Goal: Information Seeking & Learning: Learn about a topic

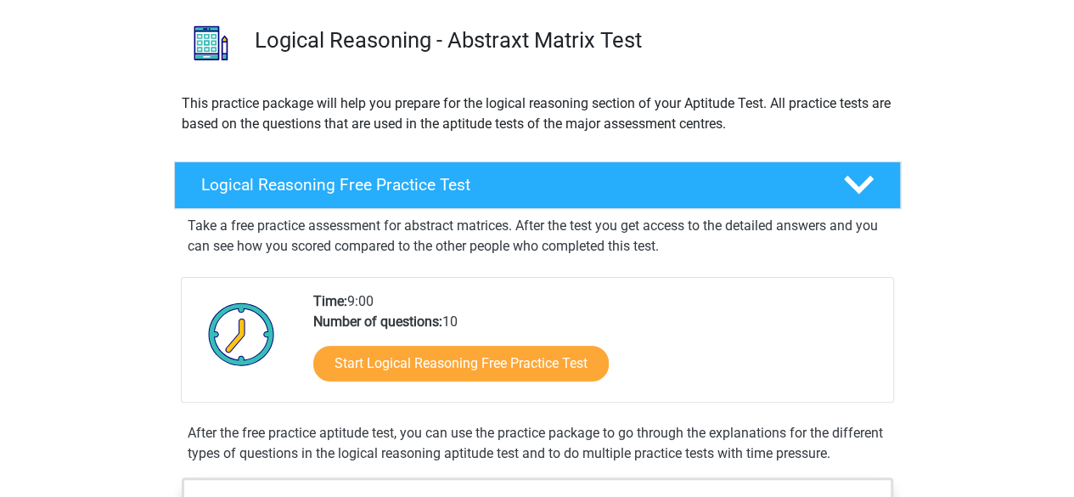
scroll to position [255, 0]
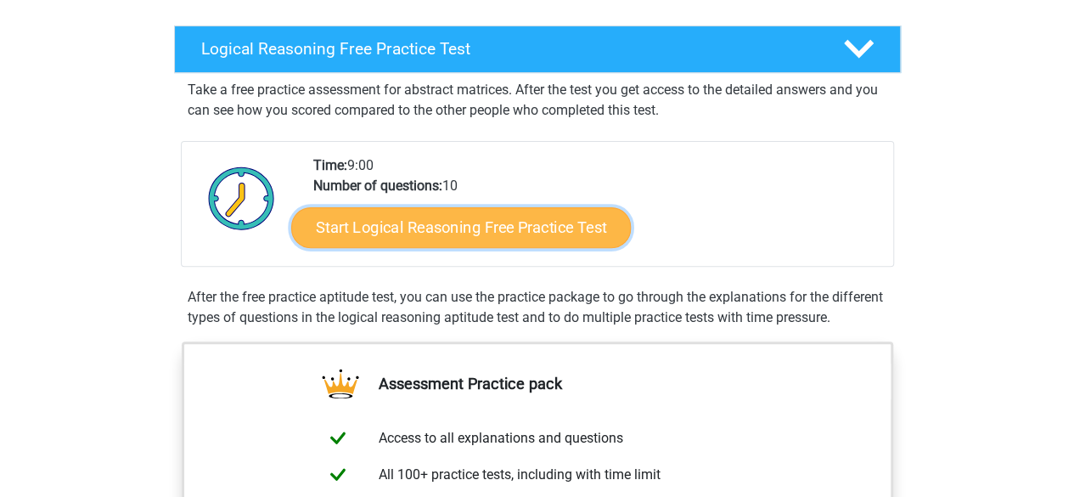
click at [472, 243] on link "Start Logical Reasoning Free Practice Test" at bounding box center [461, 226] width 340 height 41
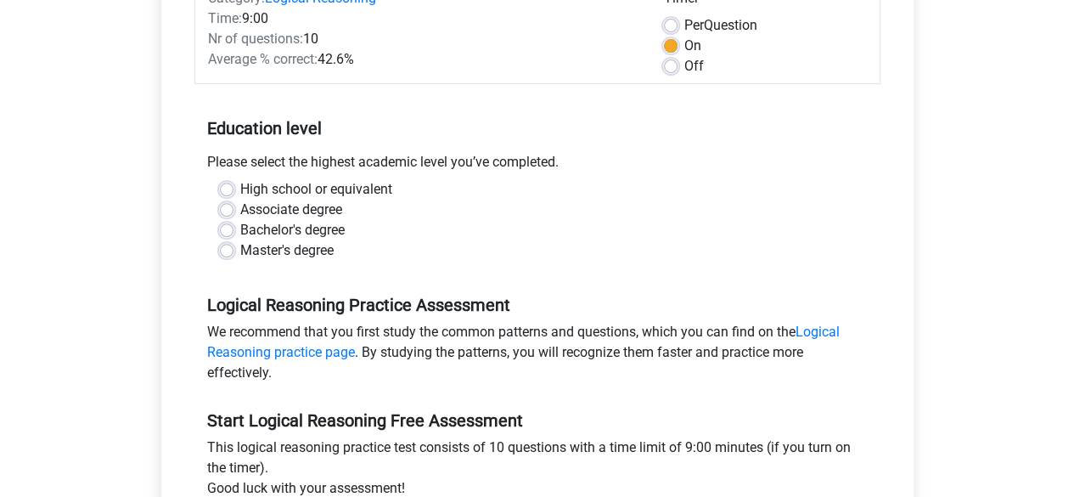
scroll to position [255, 0]
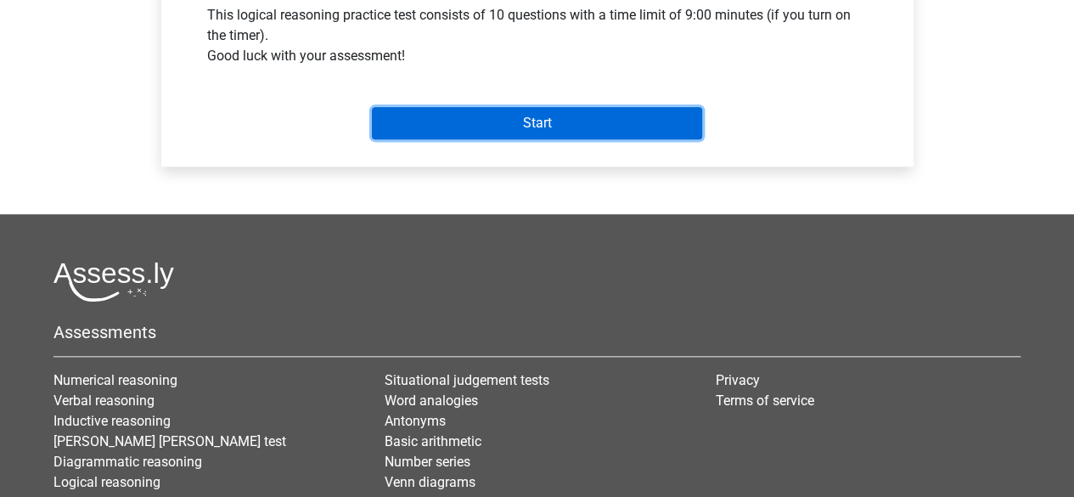
click at [526, 120] on input "Start" at bounding box center [537, 123] width 330 height 32
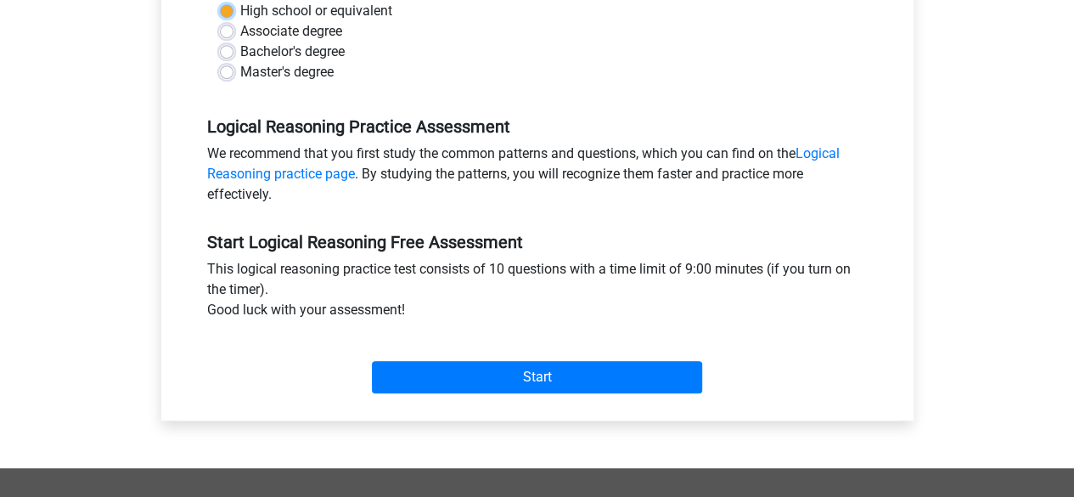
scroll to position [171, 0]
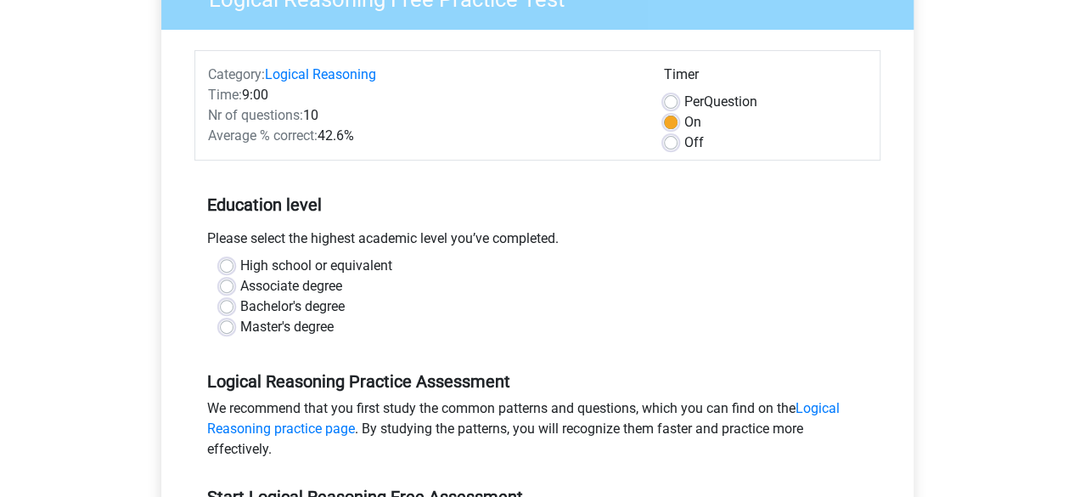
click at [378, 341] on div "High school or equivalent Associate degree Bachelor's degree Master's degree" at bounding box center [537, 303] width 686 height 95
click at [302, 310] on label "Bachelor's degree" at bounding box center [292, 306] width 104 height 20
click at [233, 310] on input "Bachelor's degree" at bounding box center [227, 304] width 14 height 17
radio input "true"
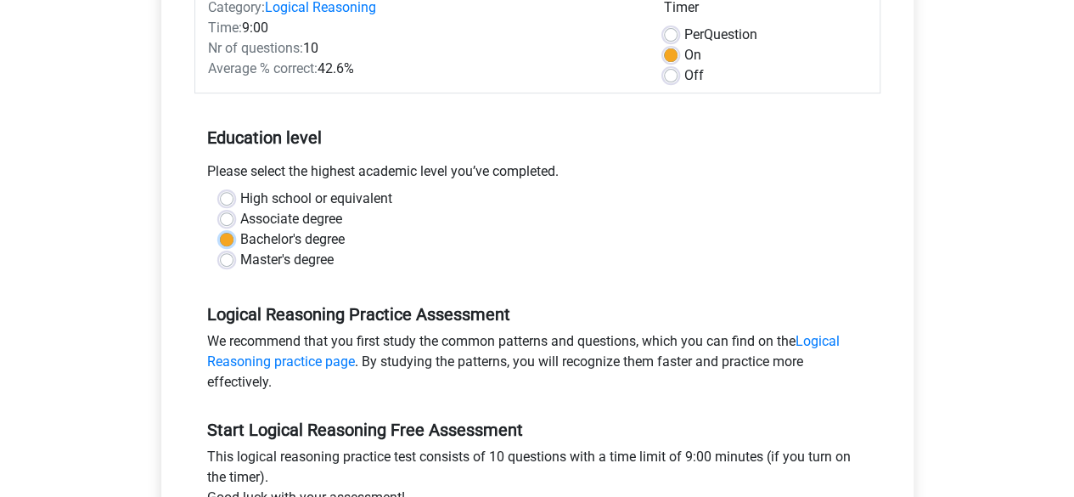
scroll to position [425, 0]
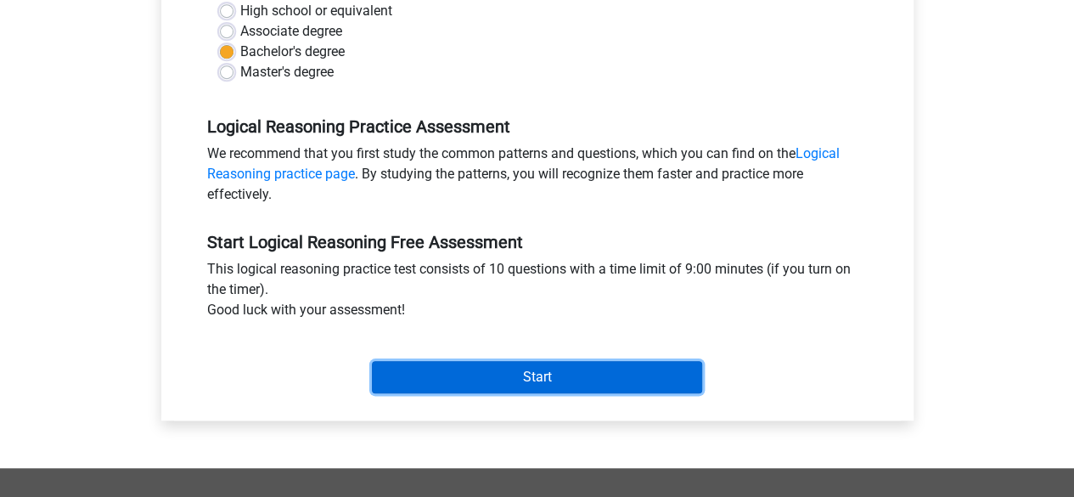
click at [526, 386] on input "Start" at bounding box center [537, 377] width 330 height 32
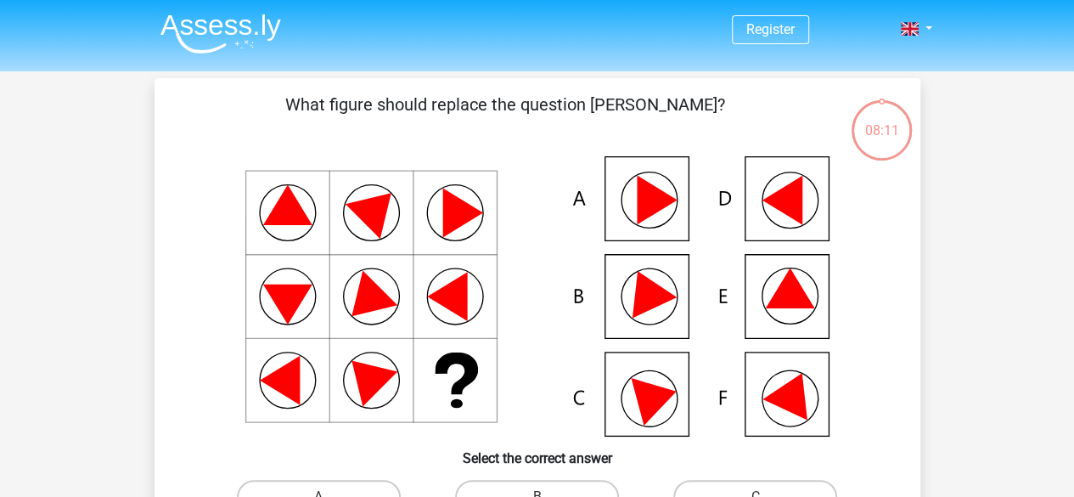
click at [813, 288] on icon at bounding box center [537, 296] width 684 height 280
click at [807, 301] on icon at bounding box center [789, 288] width 49 height 40
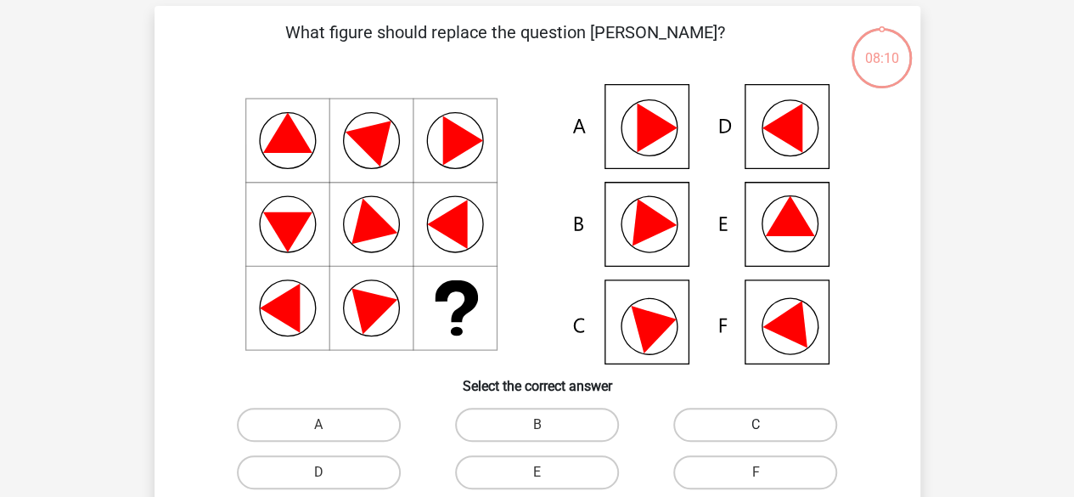
scroll to position [170, 0]
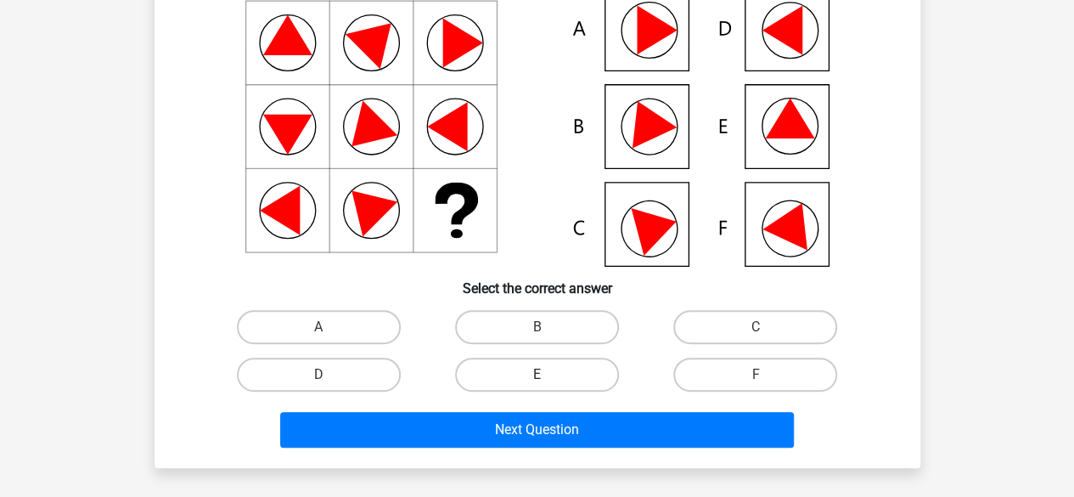
click at [513, 386] on label "E" at bounding box center [537, 374] width 164 height 34
click at [537, 385] on input "E" at bounding box center [542, 379] width 11 height 11
radio input "true"
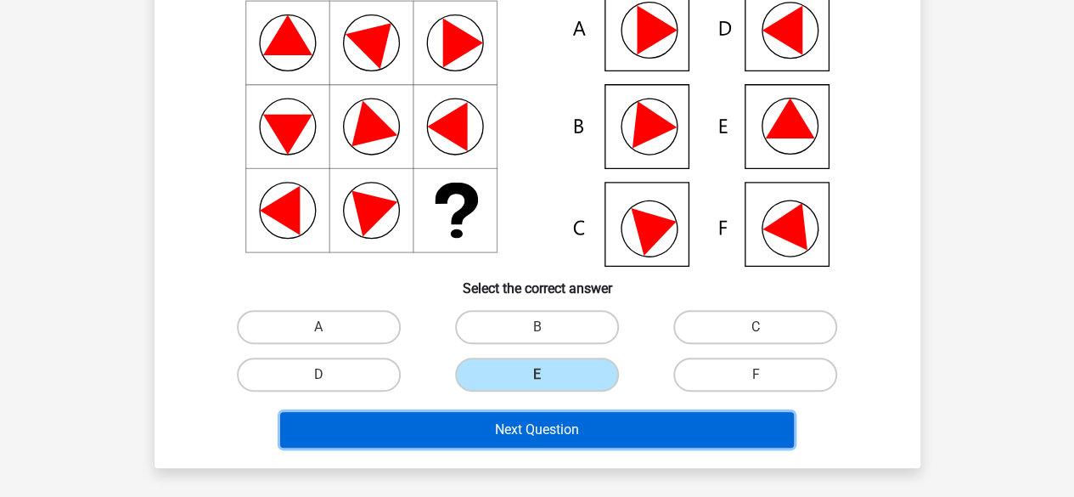
click at [550, 429] on button "Next Question" at bounding box center [537, 430] width 514 height 36
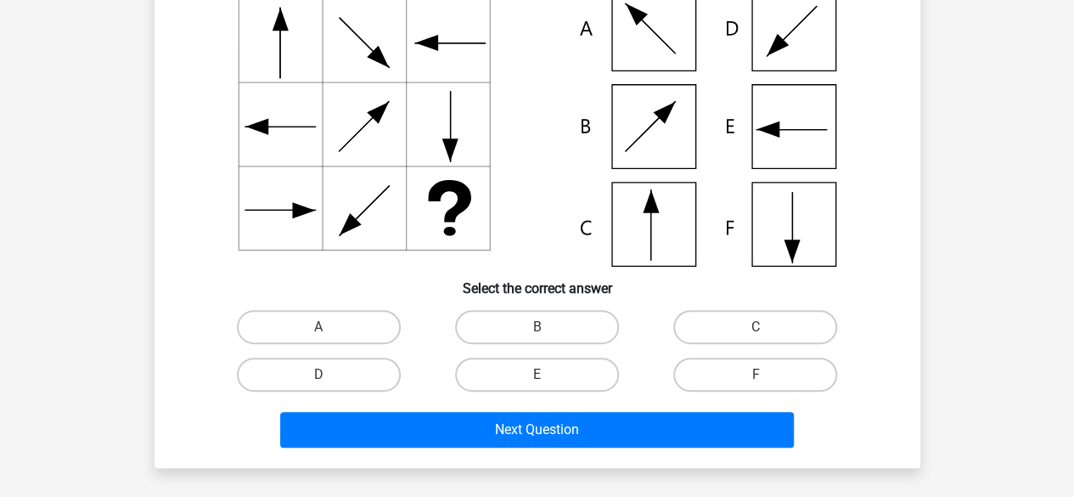
scroll to position [78, 0]
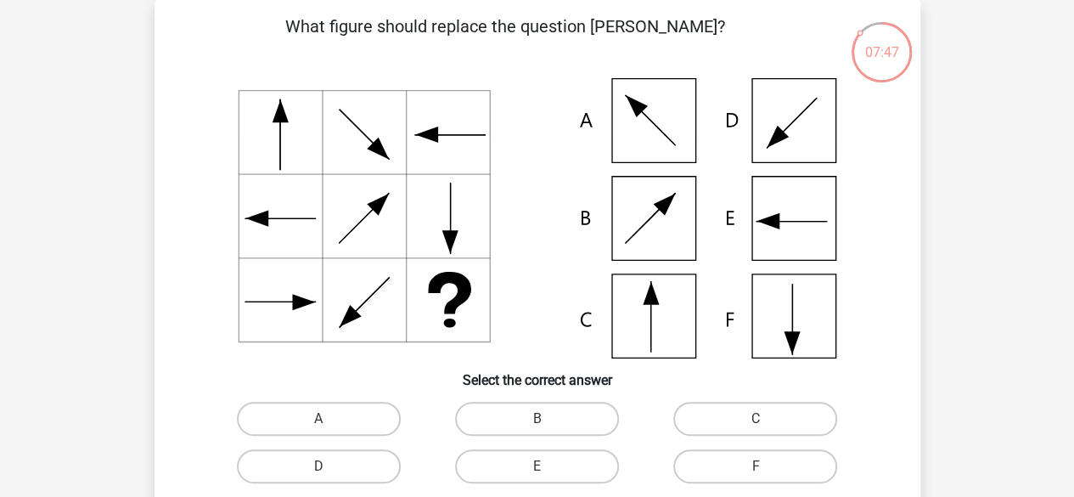
click at [282, 91] on icon at bounding box center [281, 133] width 84 height 84
click at [335, 335] on icon at bounding box center [537, 218] width 684 height 280
click at [787, 213] on icon at bounding box center [537, 218] width 684 height 280
click at [647, 319] on icon at bounding box center [537, 218] width 684 height 280
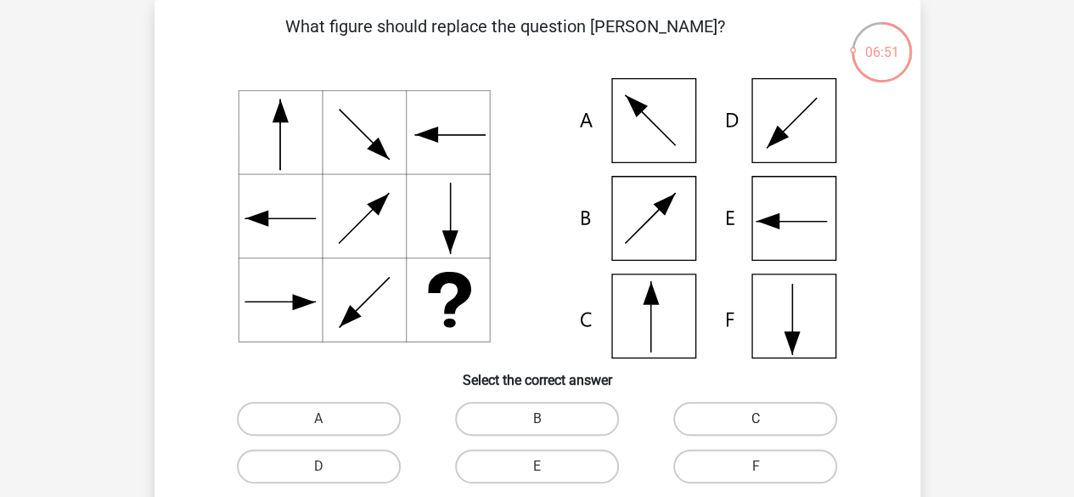
click at [721, 424] on label "C" at bounding box center [755, 419] width 164 height 34
click at [756, 424] on input "C" at bounding box center [761, 424] width 11 height 11
radio input "true"
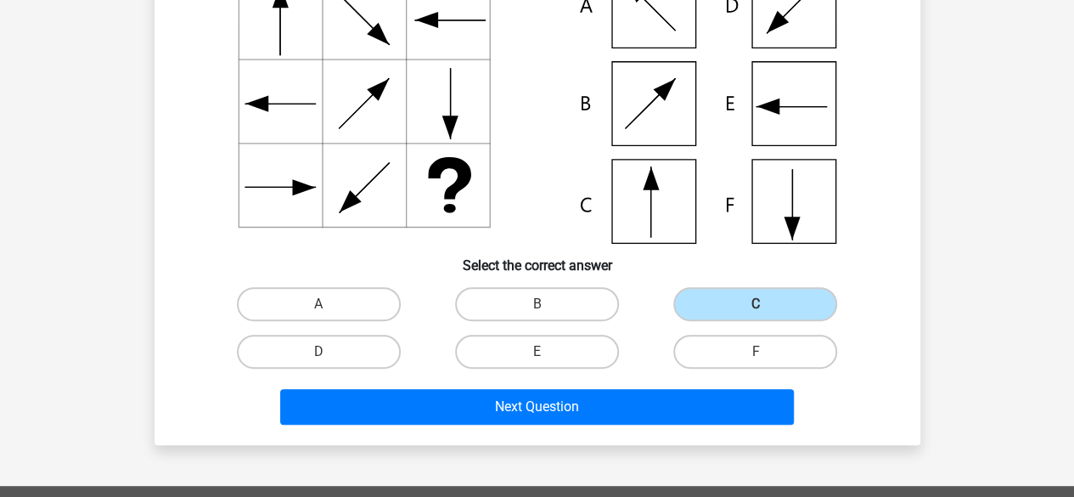
scroll to position [333, 0]
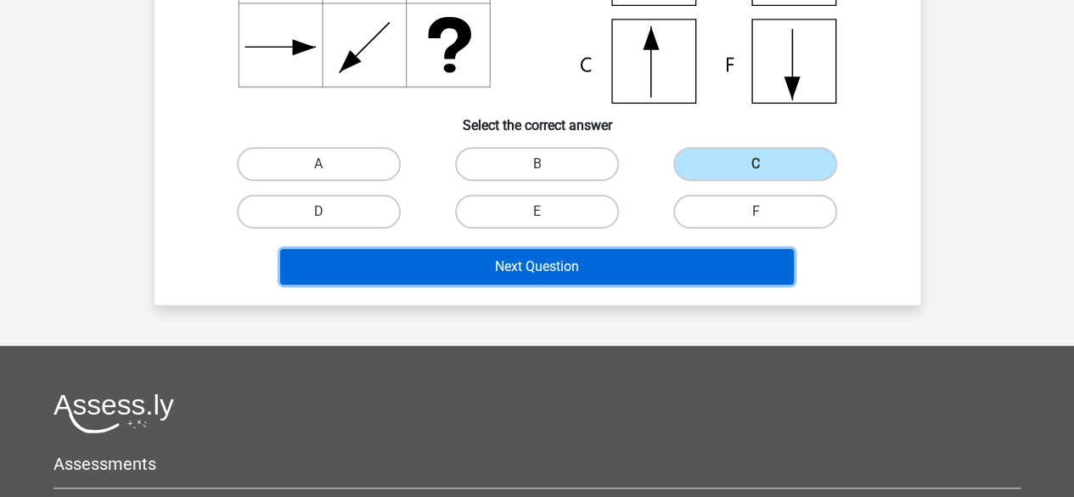
click at [540, 259] on button "Next Question" at bounding box center [537, 267] width 514 height 36
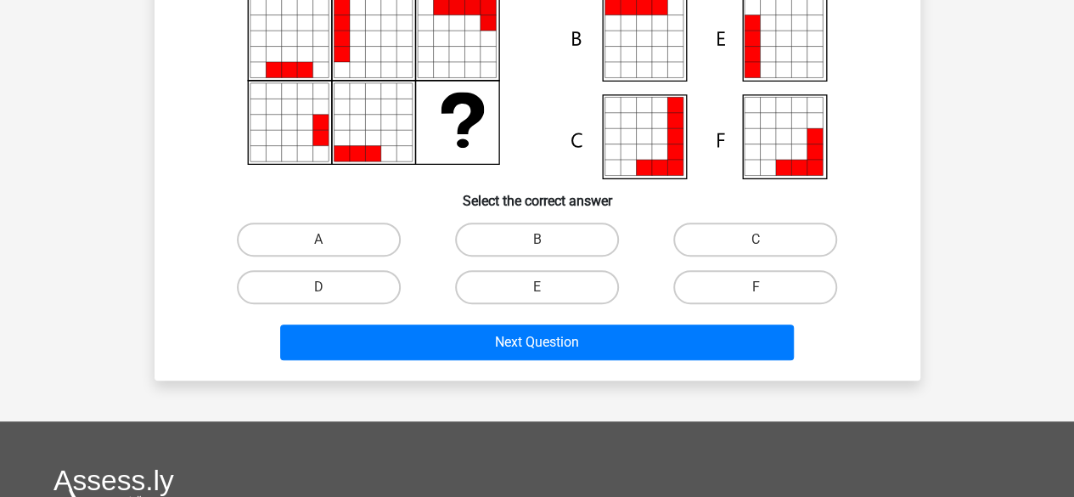
scroll to position [78, 0]
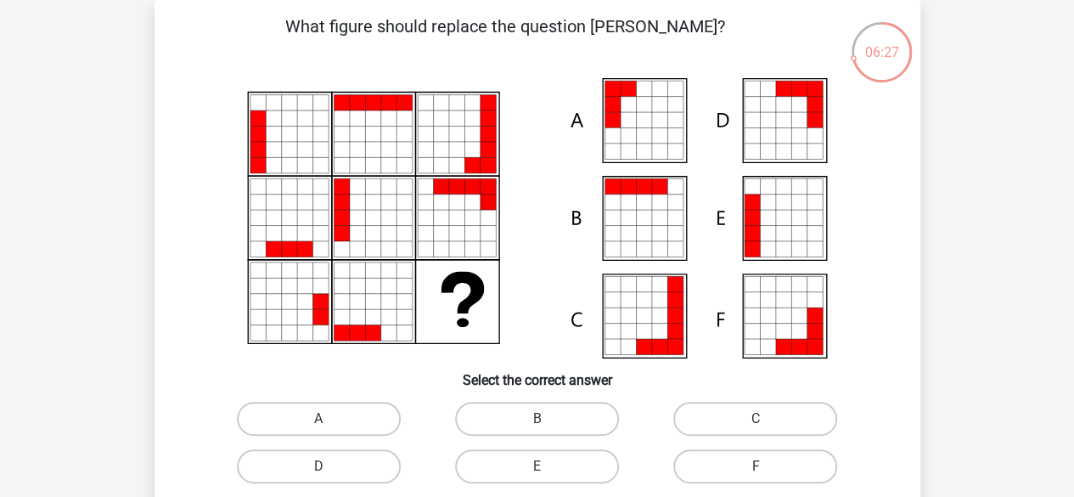
click at [781, 236] on icon at bounding box center [782, 233] width 15 height 15
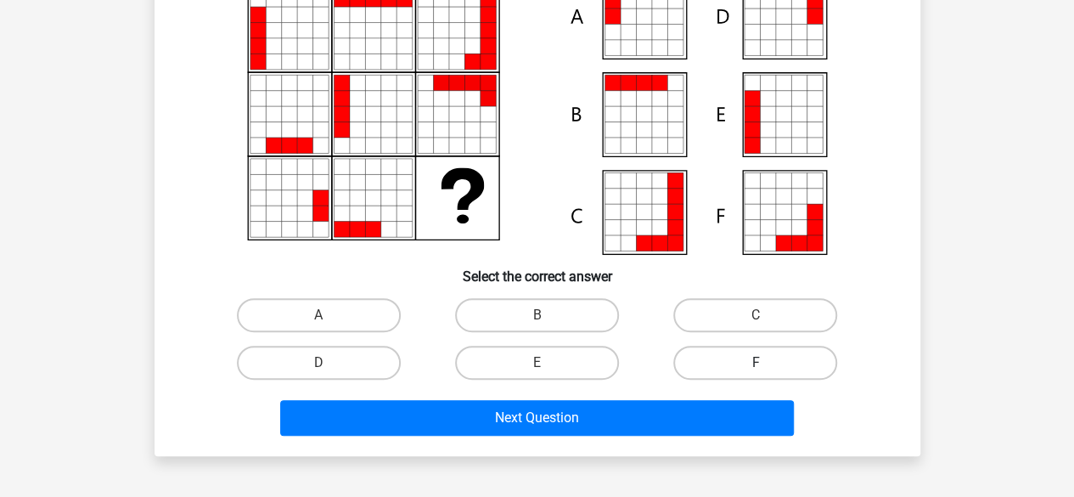
scroll to position [248, 0]
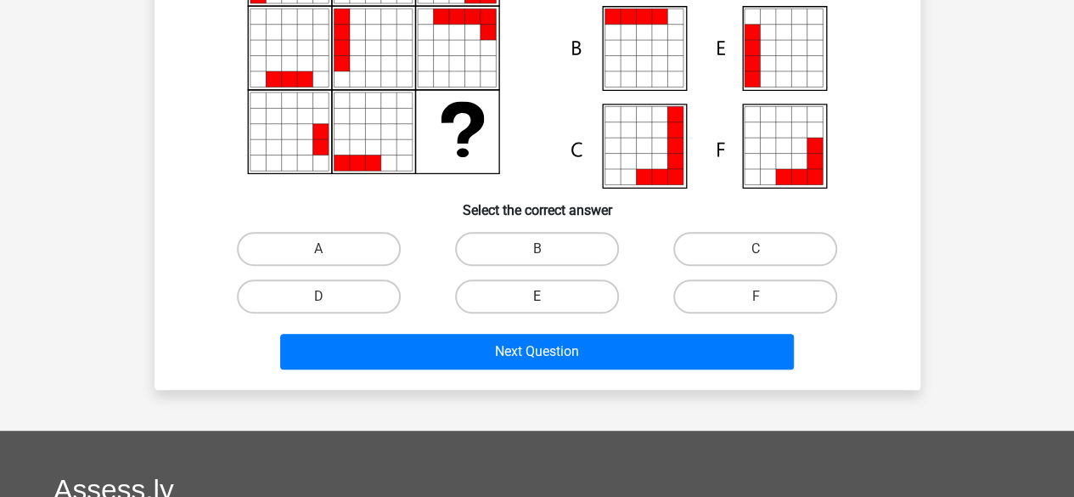
click at [574, 295] on label "E" at bounding box center [537, 296] width 164 height 34
click at [548, 296] on input "E" at bounding box center [542, 301] width 11 height 11
radio input "true"
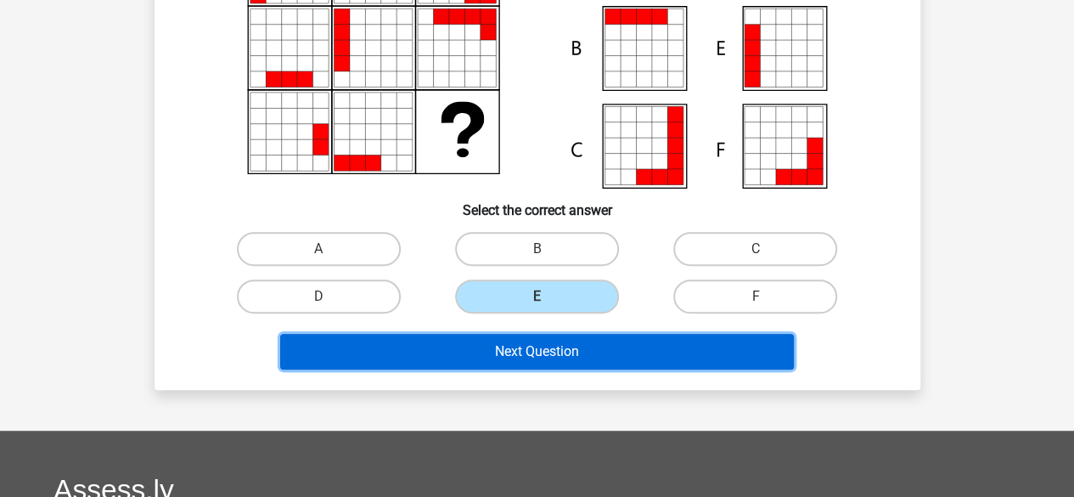
click at [569, 340] on button "Next Question" at bounding box center [537, 352] width 514 height 36
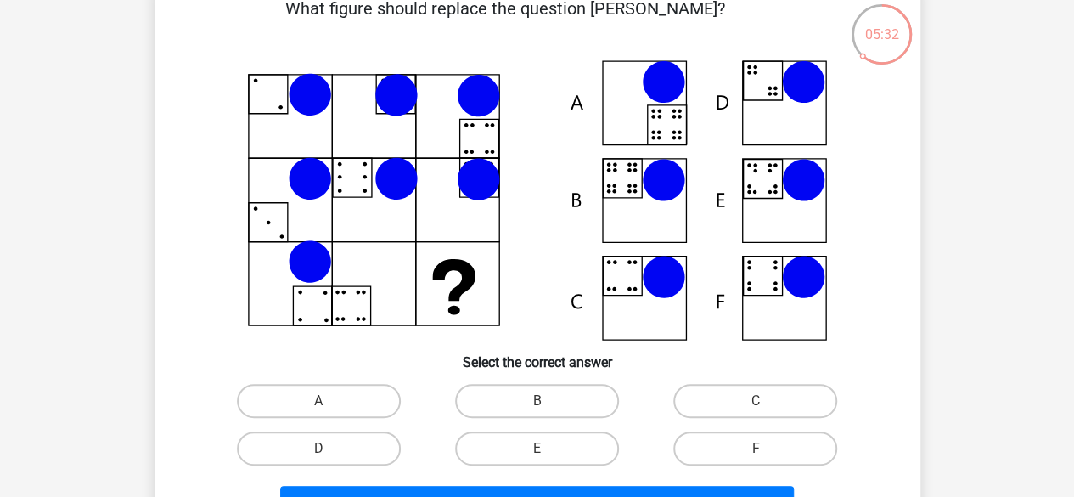
scroll to position [255, 0]
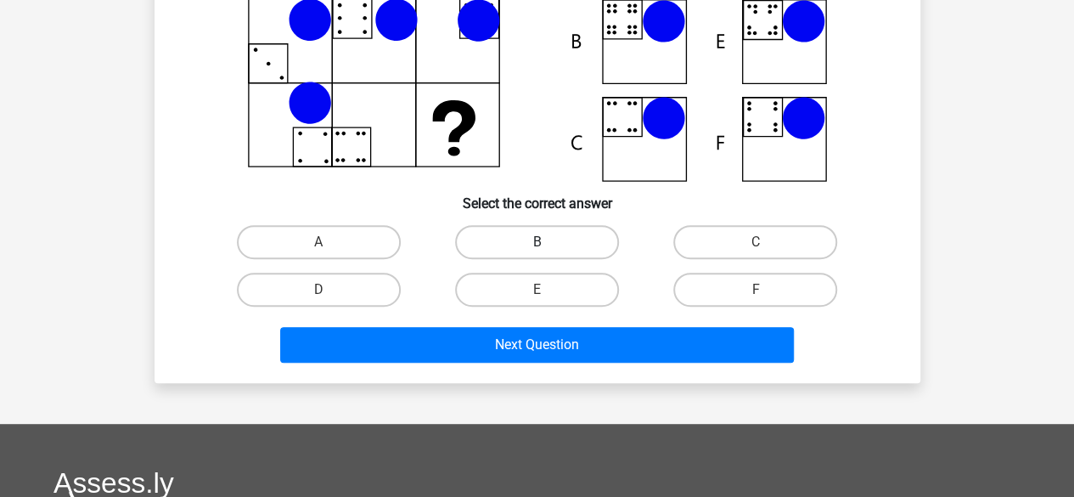
click at [510, 230] on label "B" at bounding box center [537, 242] width 164 height 34
click at [537, 242] on input "B" at bounding box center [542, 247] width 11 height 11
radio input "true"
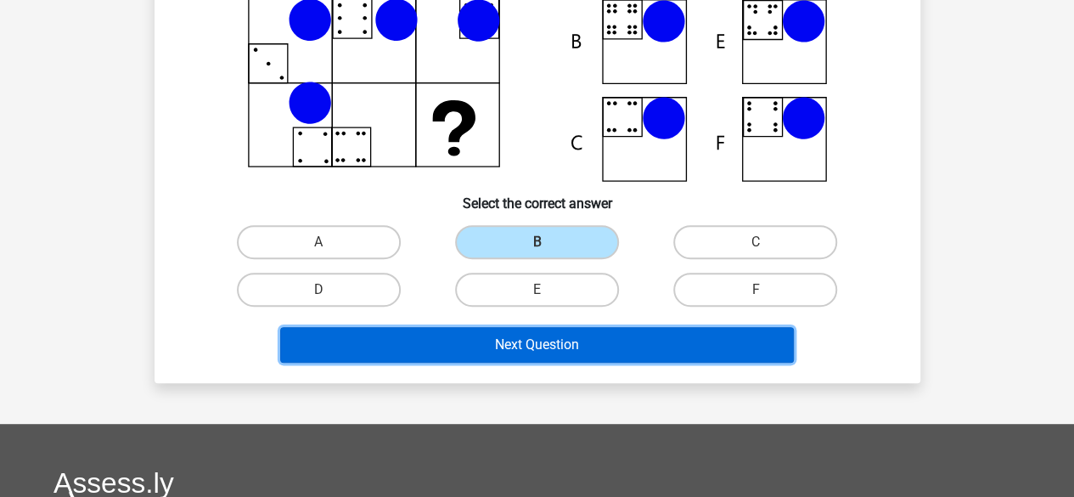
click at [520, 347] on button "Next Question" at bounding box center [537, 345] width 514 height 36
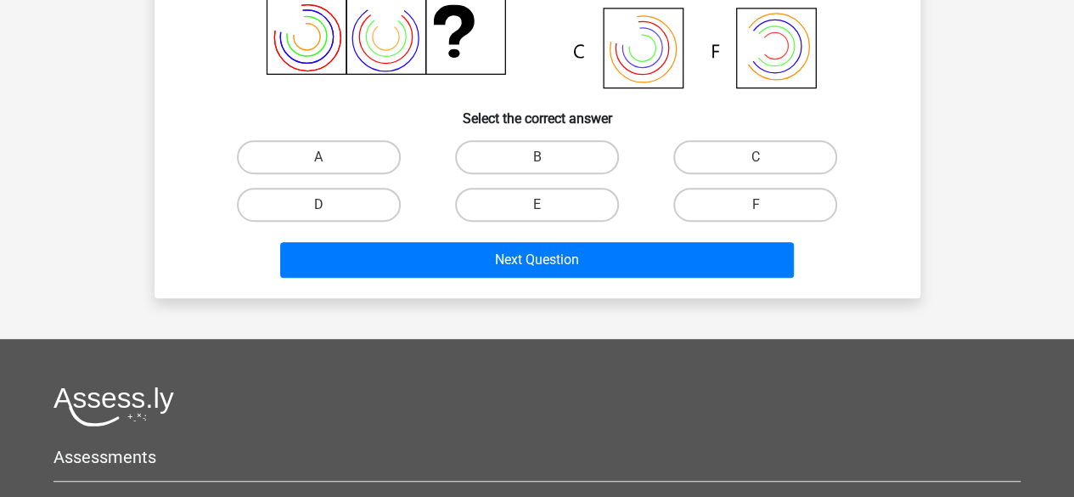
scroll to position [85, 0]
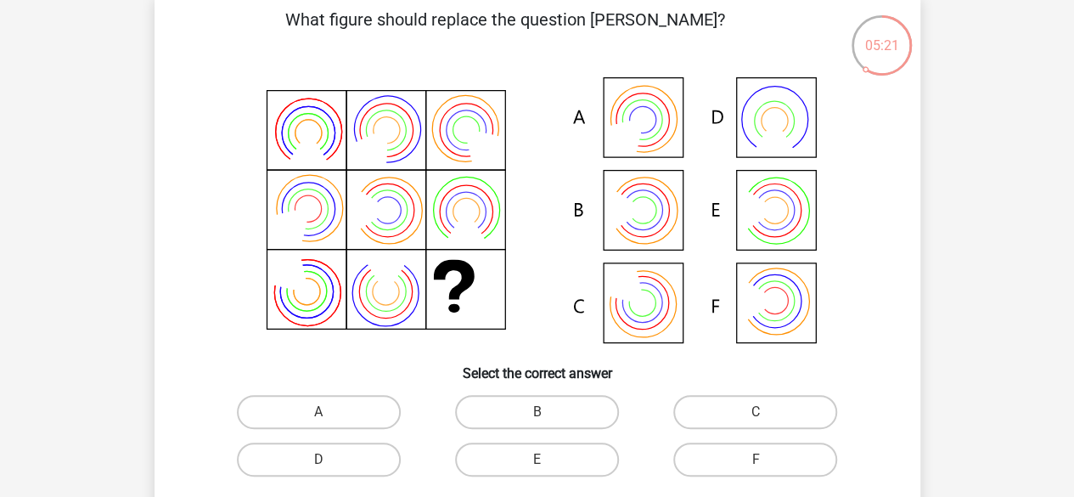
click at [797, 178] on icon at bounding box center [537, 211] width 684 height 280
click at [596, 468] on label "E" at bounding box center [537, 459] width 164 height 34
click at [548, 468] on input "E" at bounding box center [542, 464] width 11 height 11
radio input "true"
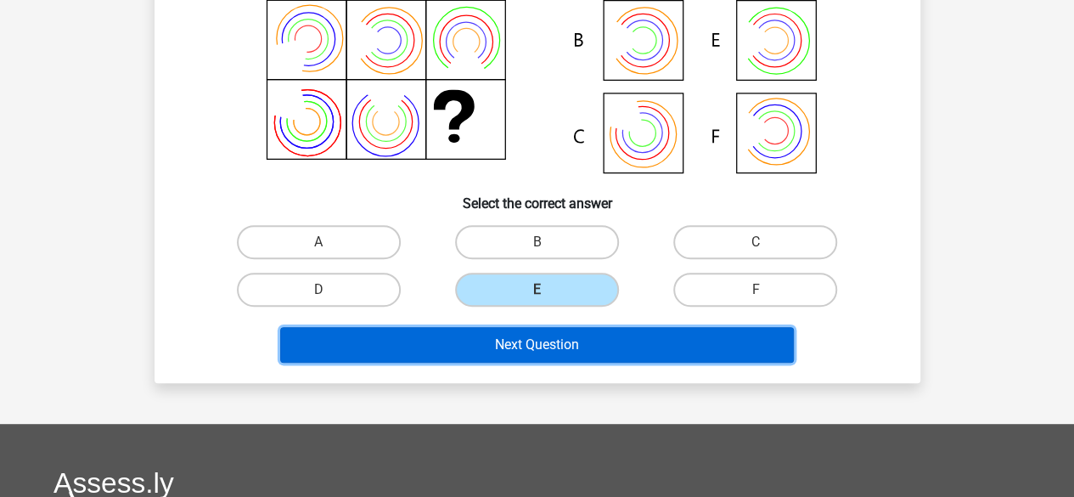
click at [545, 340] on button "Next Question" at bounding box center [537, 345] width 514 height 36
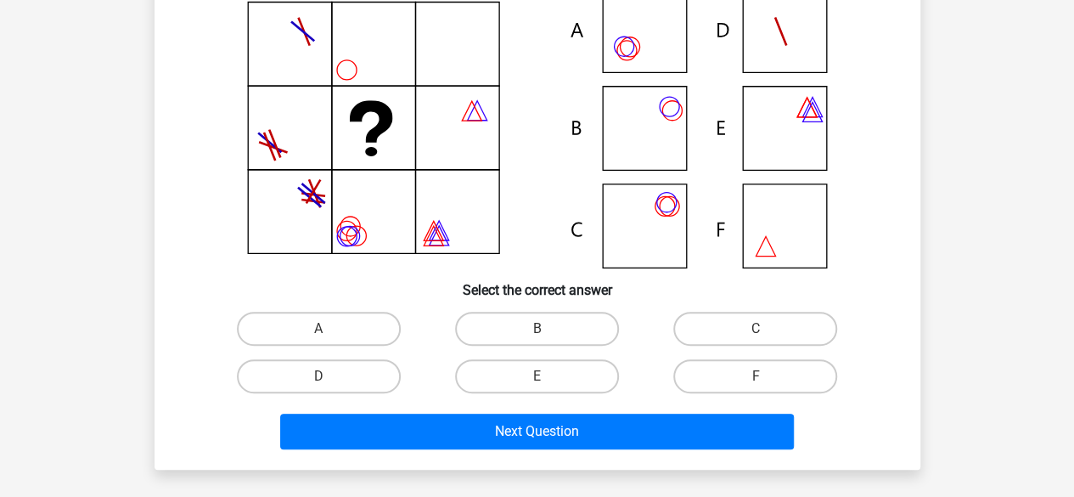
scroll to position [170, 0]
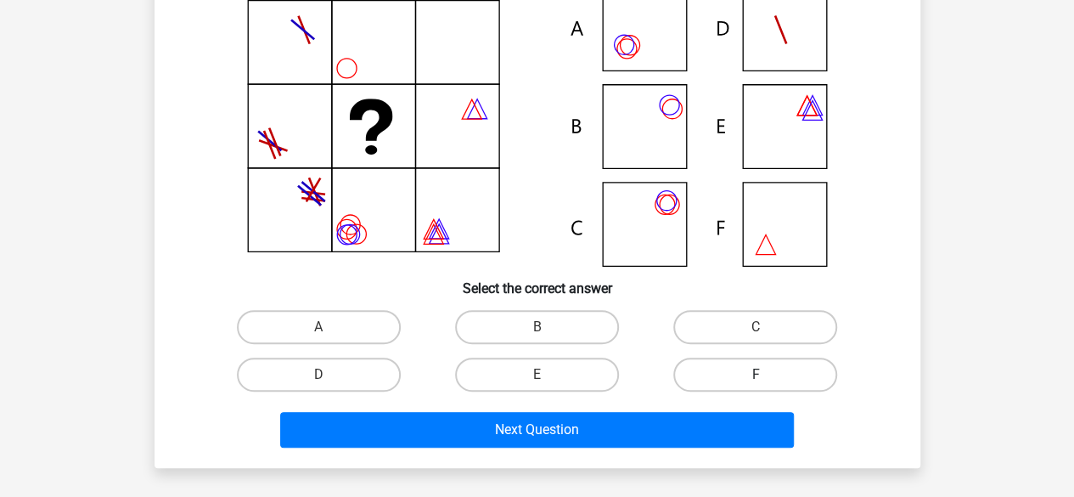
click at [710, 371] on label "F" at bounding box center [755, 374] width 164 height 34
click at [756, 374] on input "F" at bounding box center [761, 379] width 11 height 11
radio input "true"
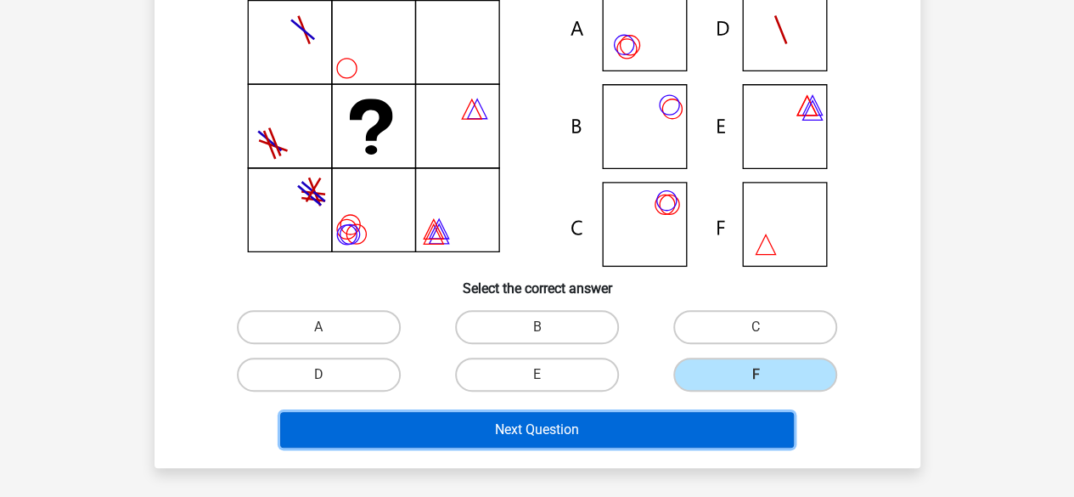
click at [669, 424] on button "Next Question" at bounding box center [537, 430] width 514 height 36
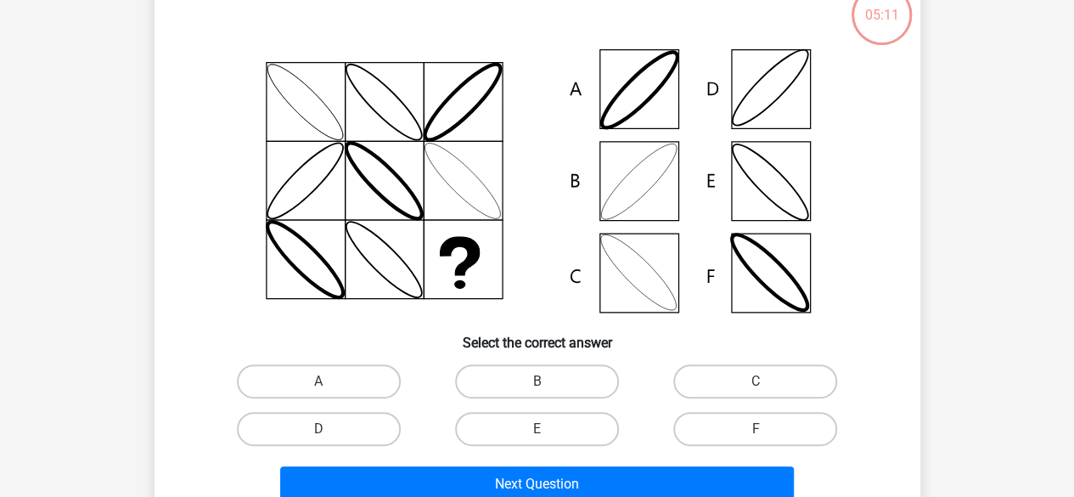
scroll to position [78, 0]
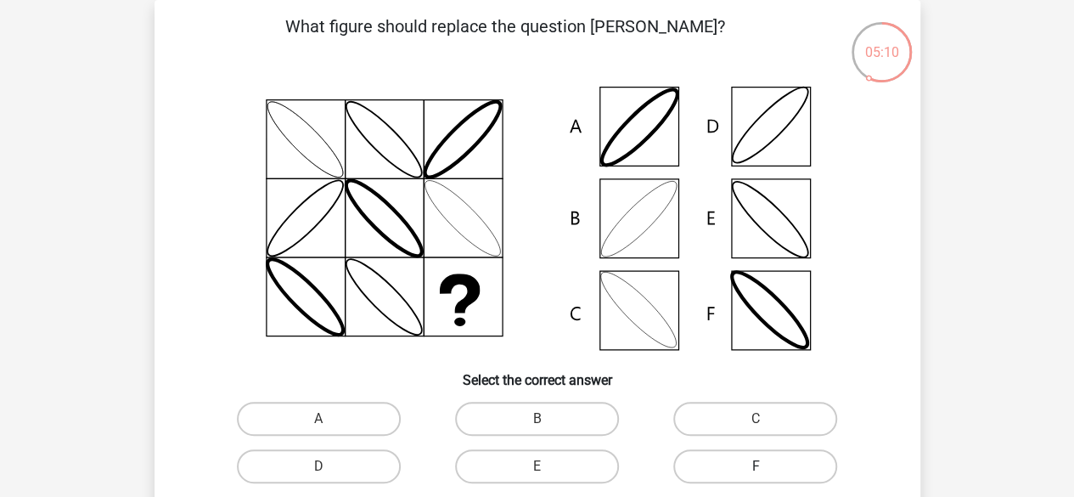
click at [717, 464] on label "F" at bounding box center [755, 466] width 164 height 34
click at [756, 466] on input "F" at bounding box center [761, 471] width 11 height 11
radio input "true"
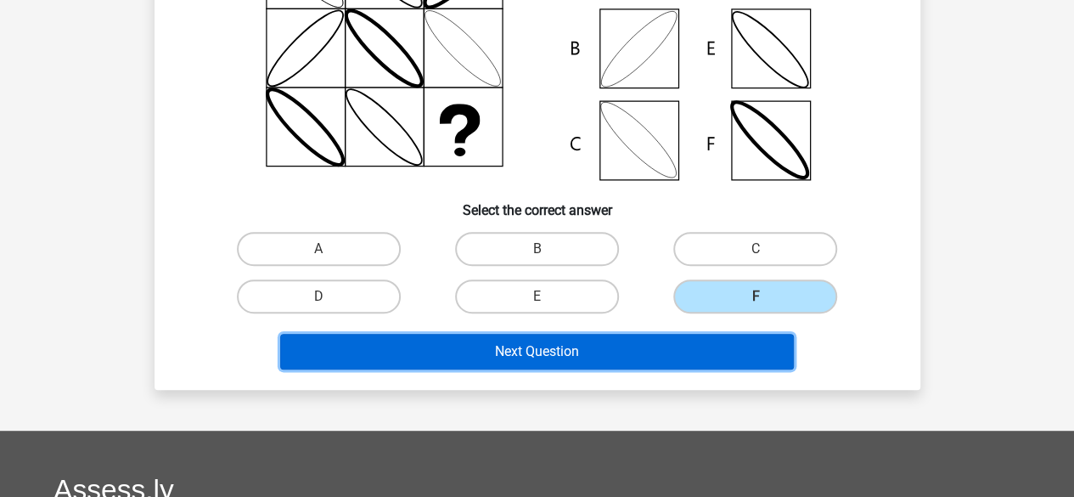
click at [591, 351] on button "Next Question" at bounding box center [537, 352] width 514 height 36
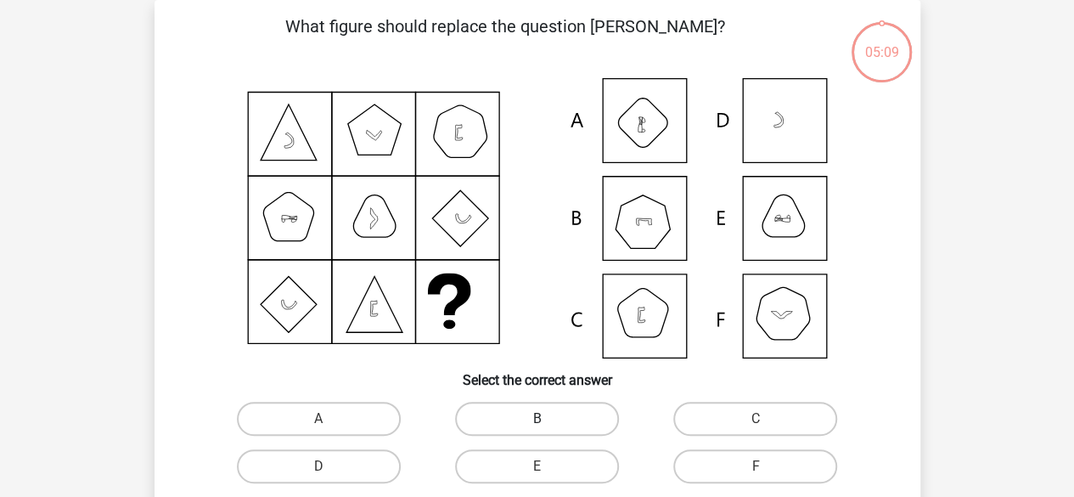
click at [554, 417] on label "B" at bounding box center [537, 419] width 164 height 34
click at [548, 419] on input "B" at bounding box center [542, 424] width 11 height 11
radio input "true"
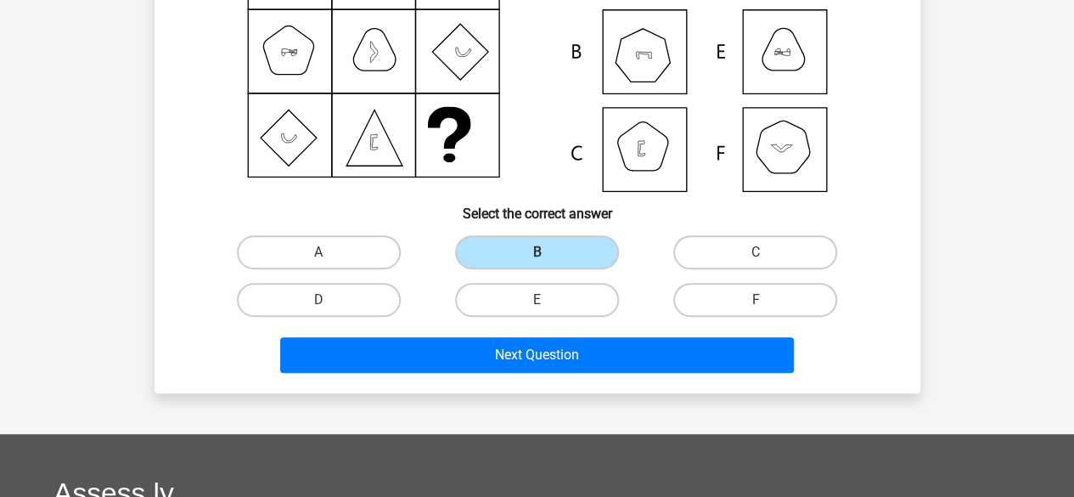
scroll to position [248, 0]
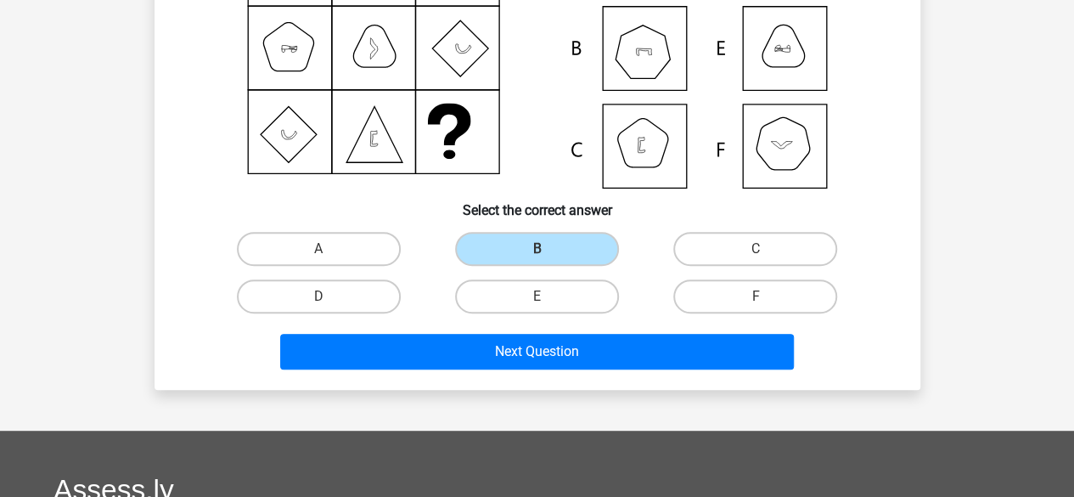
drag, startPoint x: 545, startPoint y: 386, endPoint x: 528, endPoint y: 374, distance: 21.2
click at [545, 385] on div "What figure should replace the question [PERSON_NAME]?" at bounding box center [538, 109] width 766 height 559
click at [528, 374] on div "Next Question" at bounding box center [537, 355] width 655 height 42
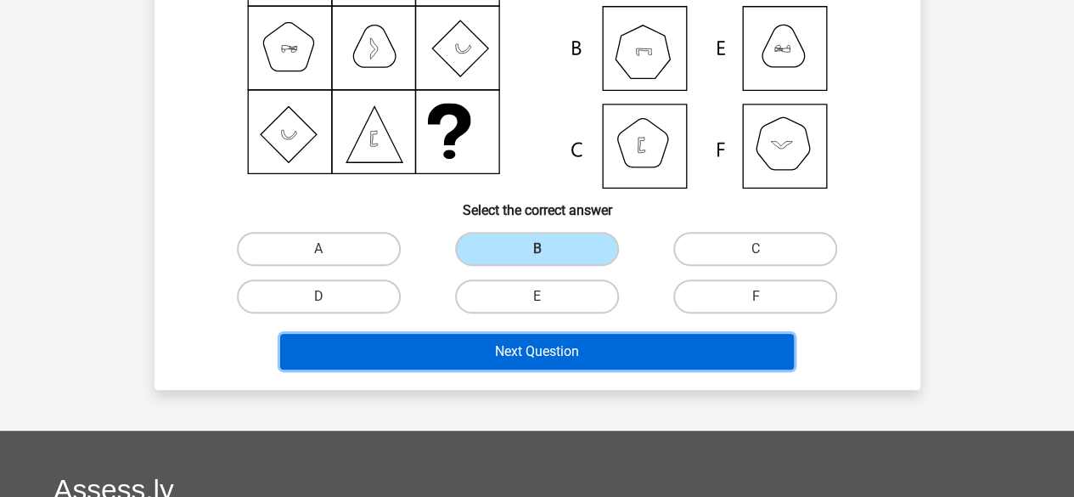
click at [516, 352] on button "Next Question" at bounding box center [537, 352] width 514 height 36
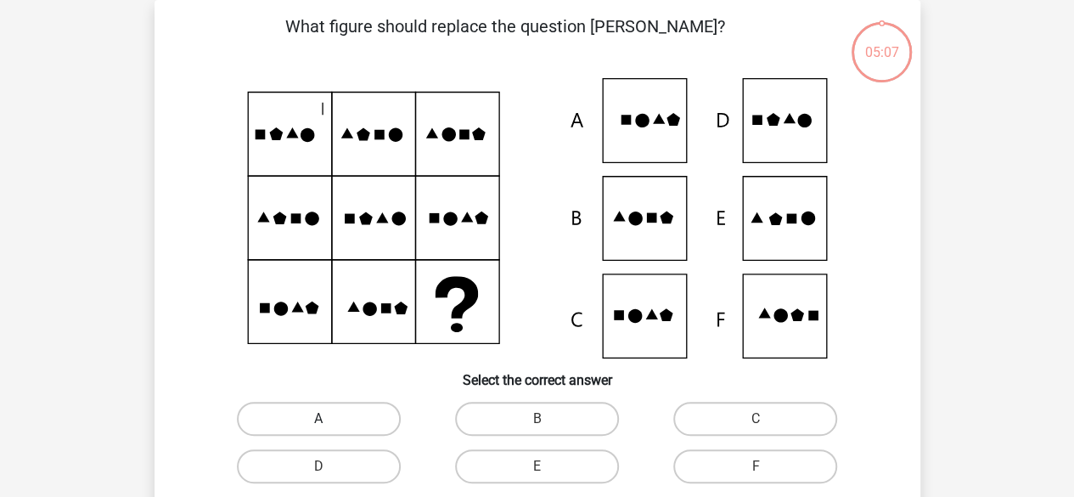
click at [372, 424] on label "A" at bounding box center [319, 419] width 164 height 34
click at [329, 424] on input "A" at bounding box center [323, 424] width 11 height 11
radio input "true"
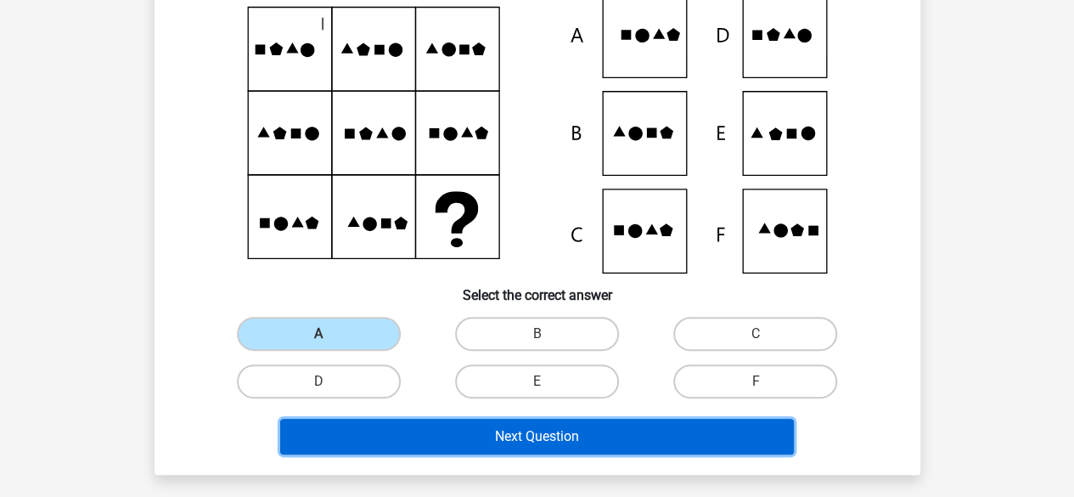
click at [479, 436] on button "Next Question" at bounding box center [537, 437] width 514 height 36
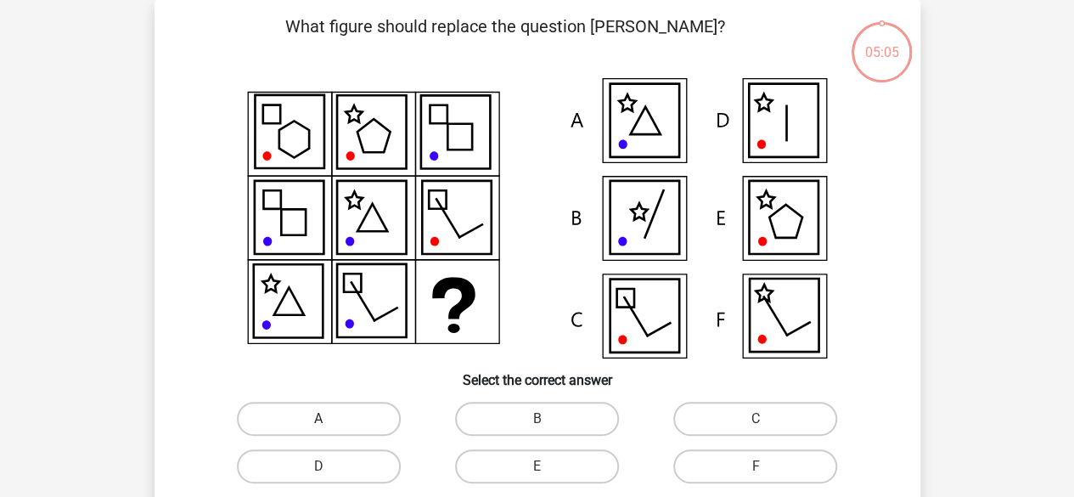
click at [371, 435] on label "A" at bounding box center [319, 419] width 164 height 34
click at [329, 430] on input "A" at bounding box center [323, 424] width 11 height 11
radio input "true"
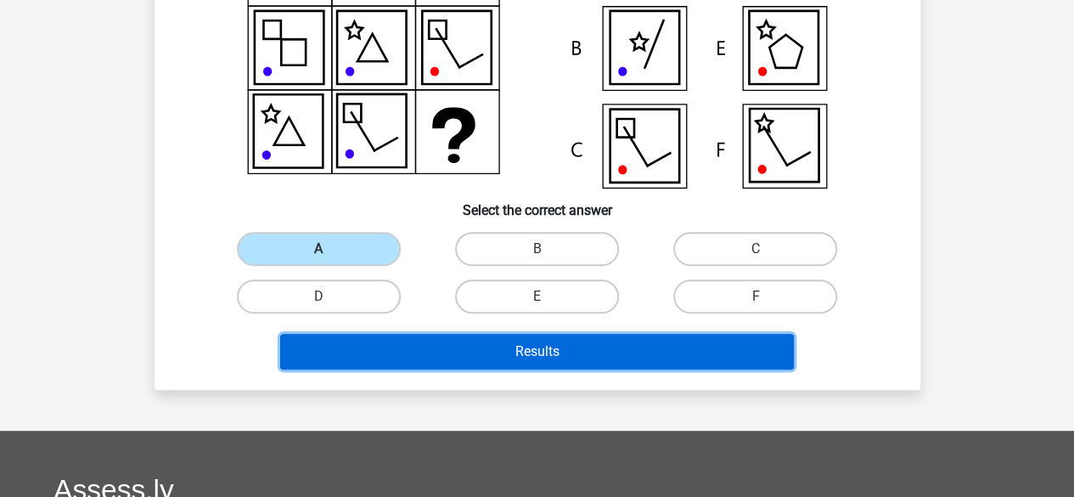
click at [429, 350] on button "Results" at bounding box center [537, 352] width 514 height 36
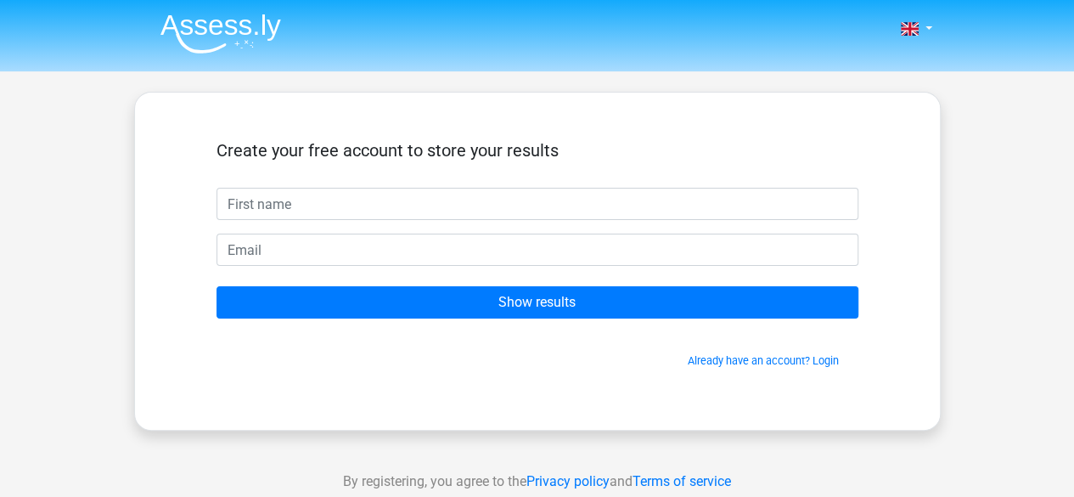
click at [425, 189] on input "text" at bounding box center [537, 204] width 642 height 32
type input "Ciaran"
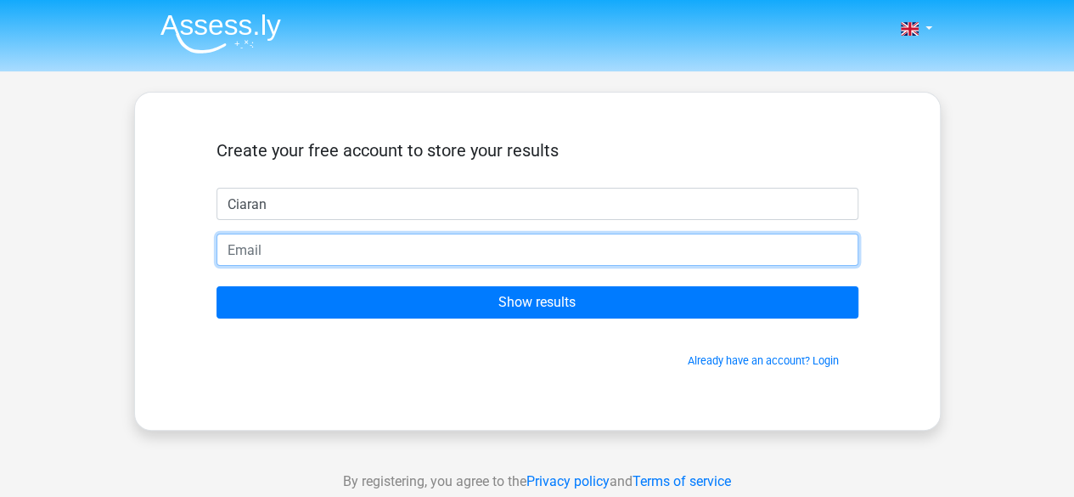
drag, startPoint x: 409, startPoint y: 218, endPoint x: 394, endPoint y: 262, distance: 46.7
click at [394, 262] on input "email" at bounding box center [537, 249] width 642 height 32
type input "ciaranmccann95@gmail.com"
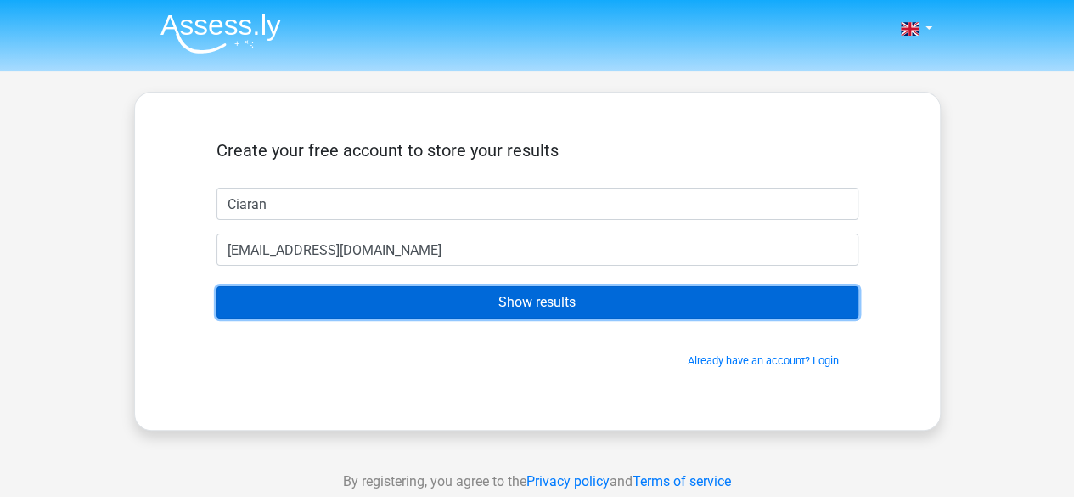
click at [572, 317] on input "Show results" at bounding box center [537, 302] width 642 height 32
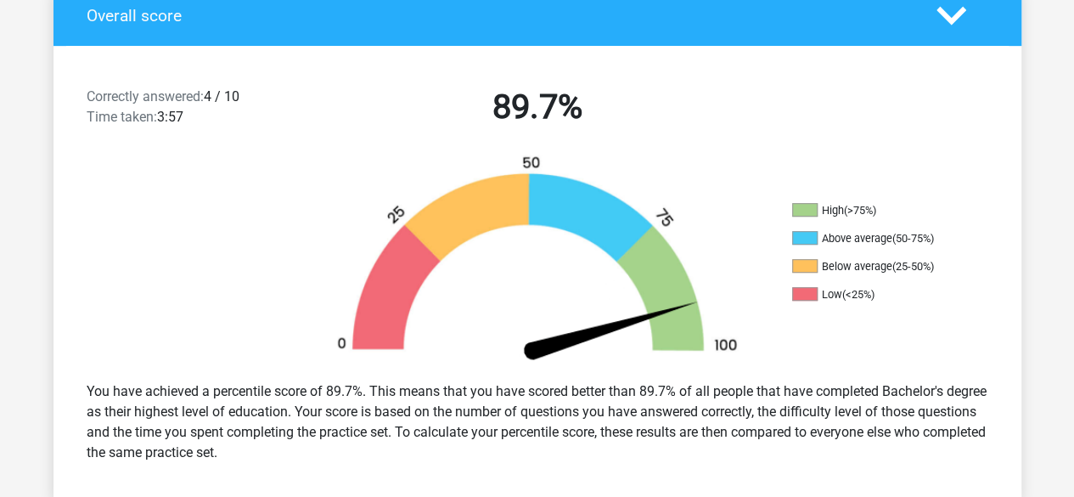
scroll to position [424, 0]
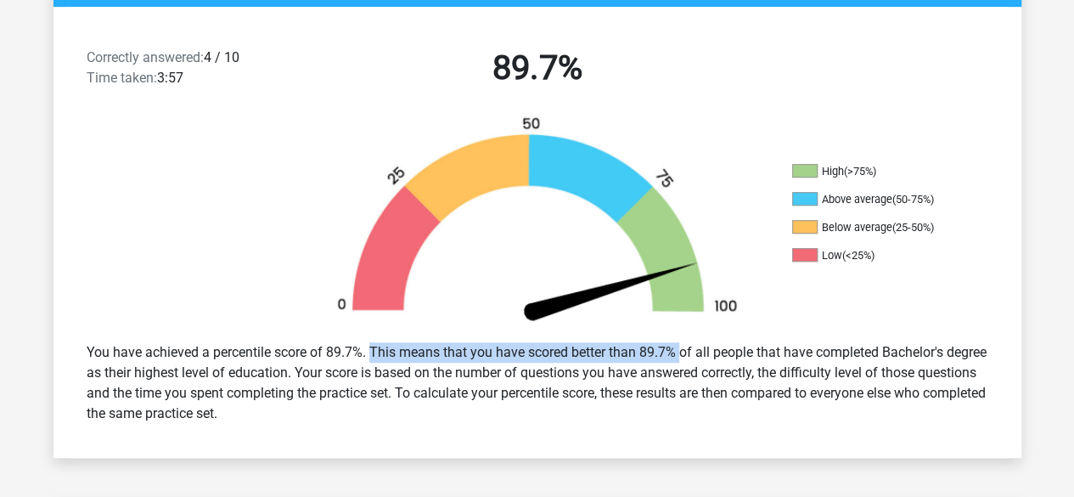
drag, startPoint x: 345, startPoint y: 356, endPoint x: 674, endPoint y: 356, distance: 329.4
click at [674, 356] on div "You have achieved a percentile score of 89.7%. This means that you have scored …" at bounding box center [537, 382] width 927 height 95
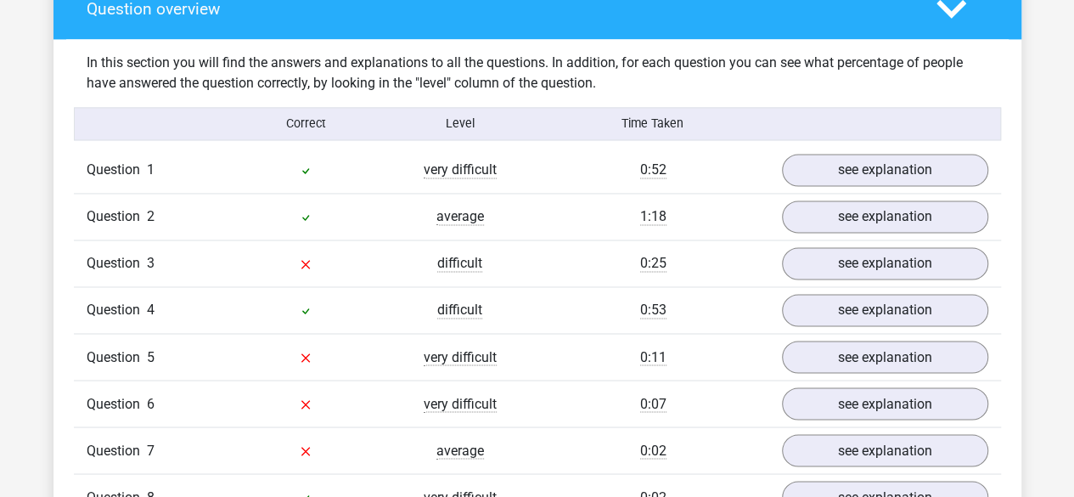
scroll to position [1273, 0]
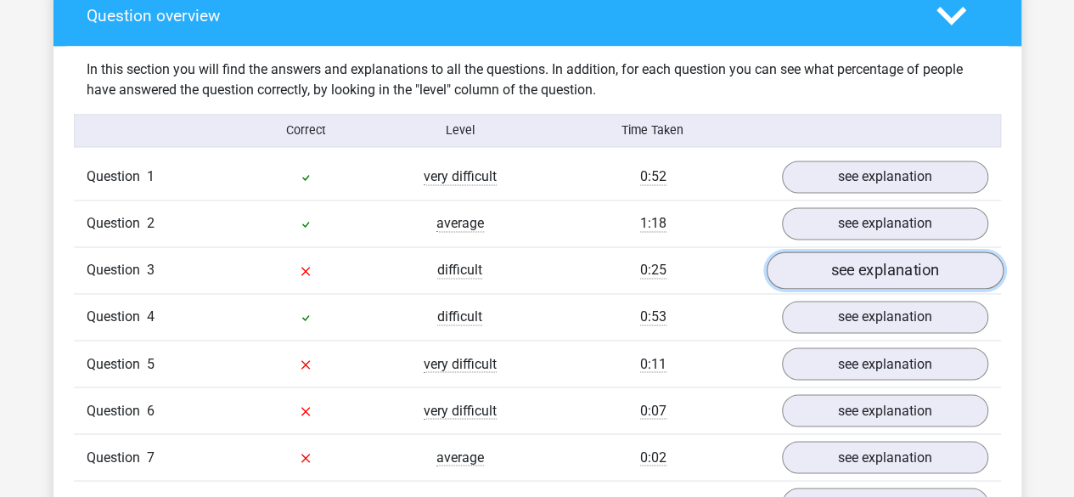
click at [838, 259] on link "see explanation" at bounding box center [884, 270] width 237 height 37
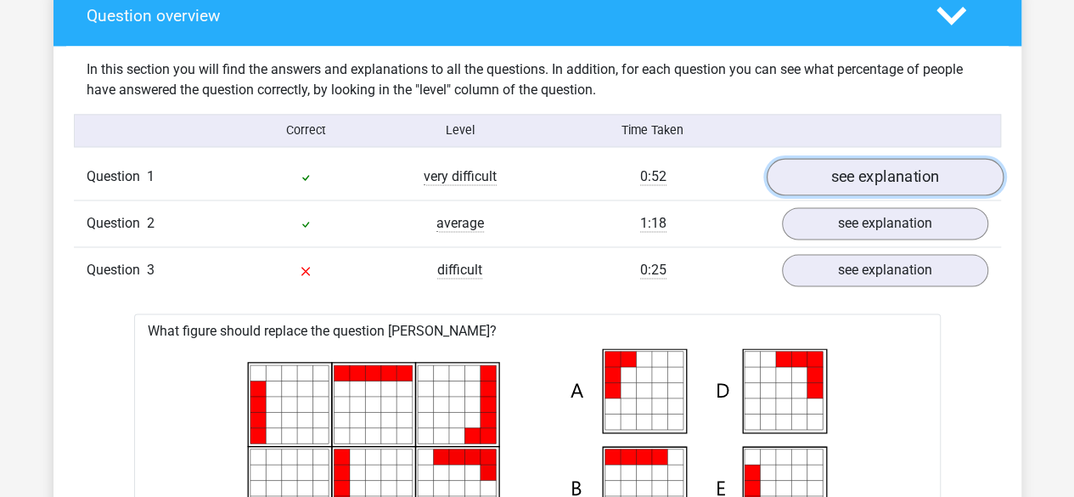
click at [861, 164] on link "see explanation" at bounding box center [884, 177] width 237 height 37
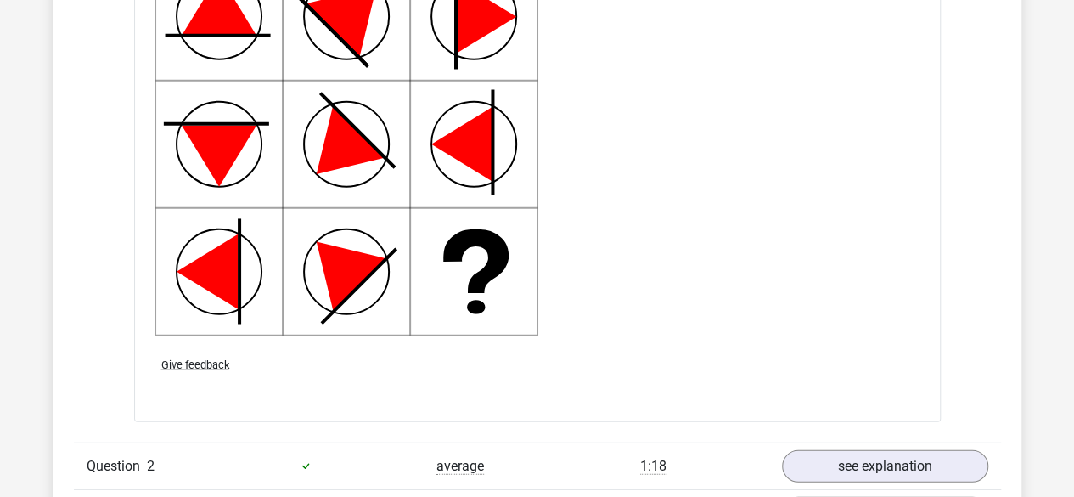
scroll to position [2292, 0]
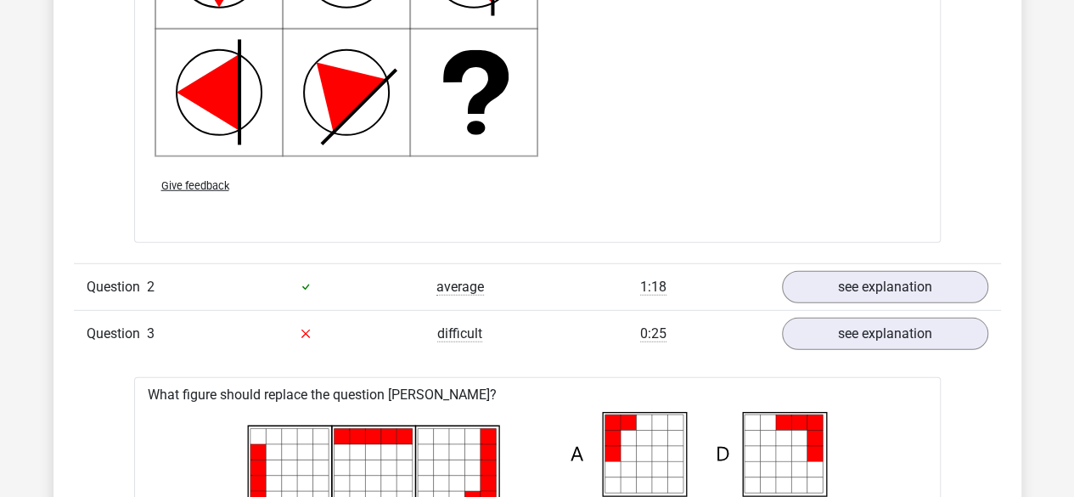
click at [863, 267] on div "Question 2 average 1:18 see explanation" at bounding box center [537, 286] width 927 height 47
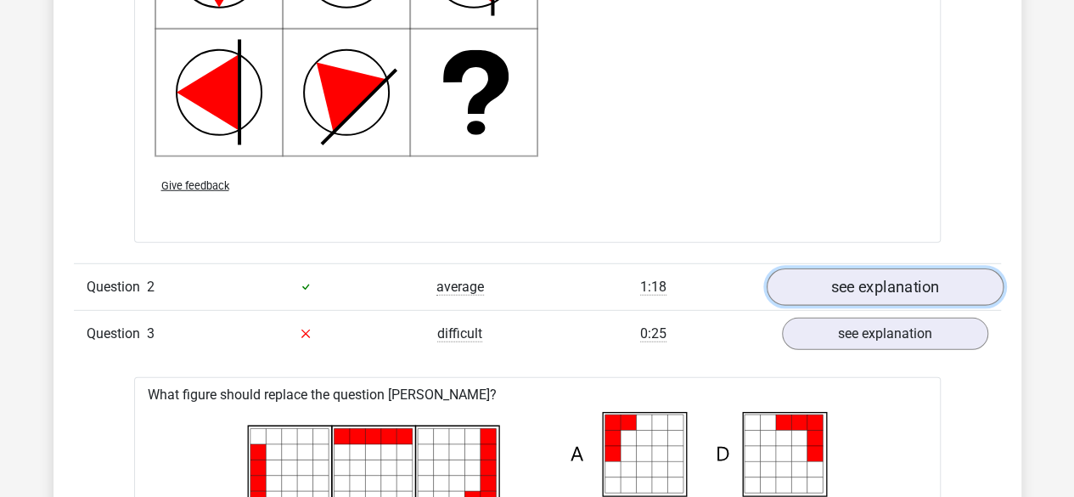
click at [864, 277] on link "see explanation" at bounding box center [884, 286] width 237 height 37
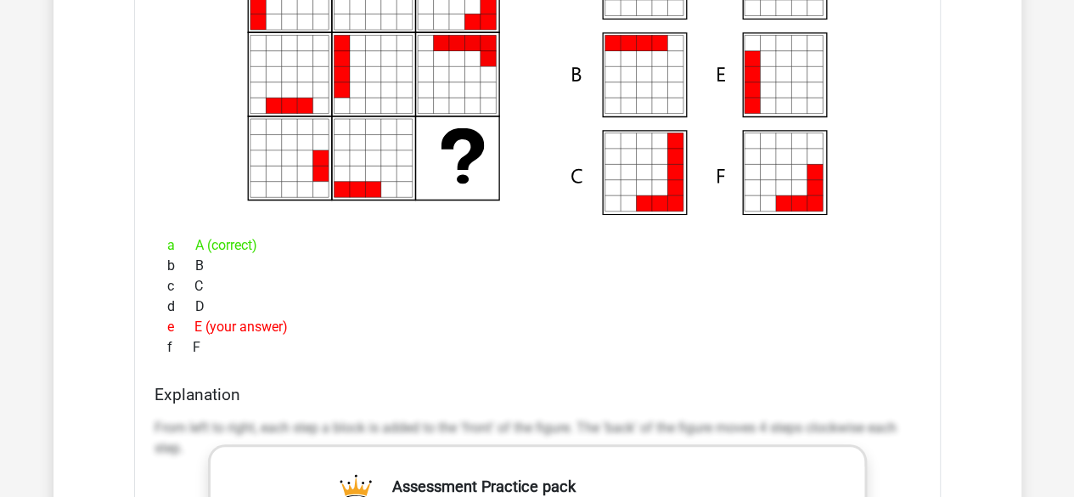
scroll to position [3566, 0]
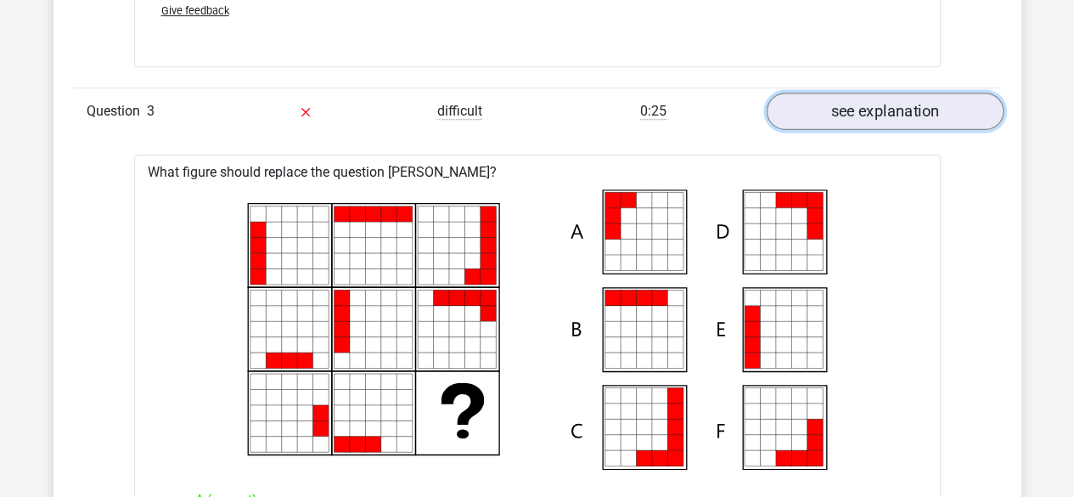
click at [908, 101] on link "see explanation" at bounding box center [884, 111] width 237 height 37
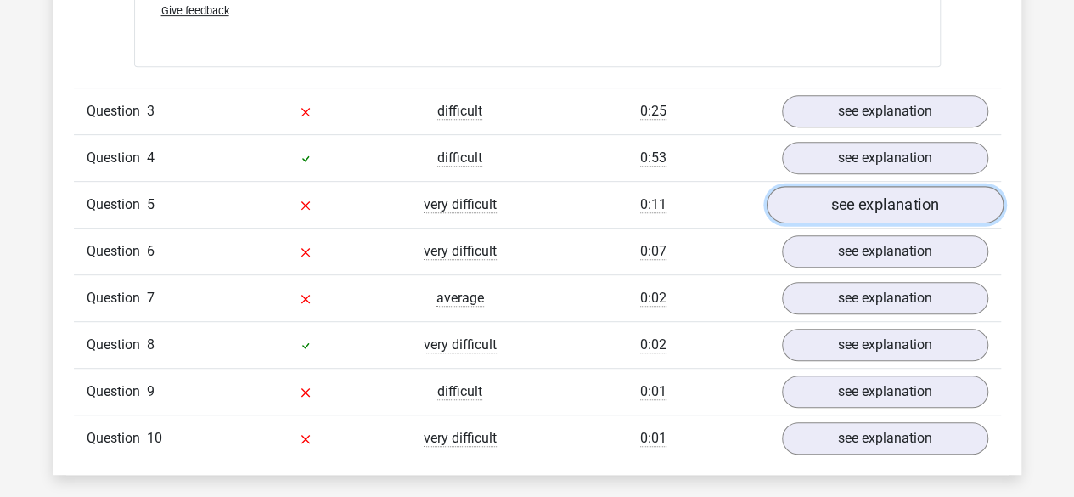
click at [915, 199] on link "see explanation" at bounding box center [884, 204] width 237 height 37
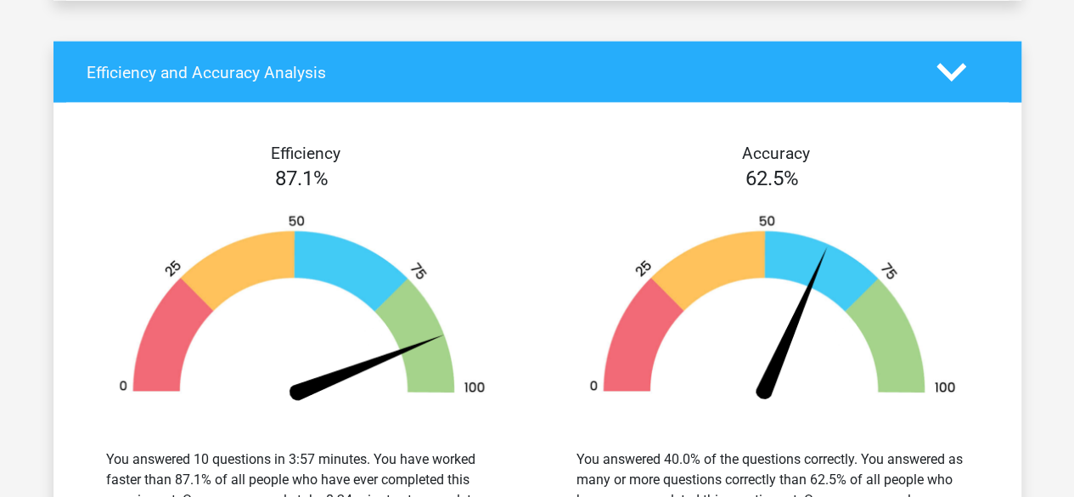
scroll to position [5264, 0]
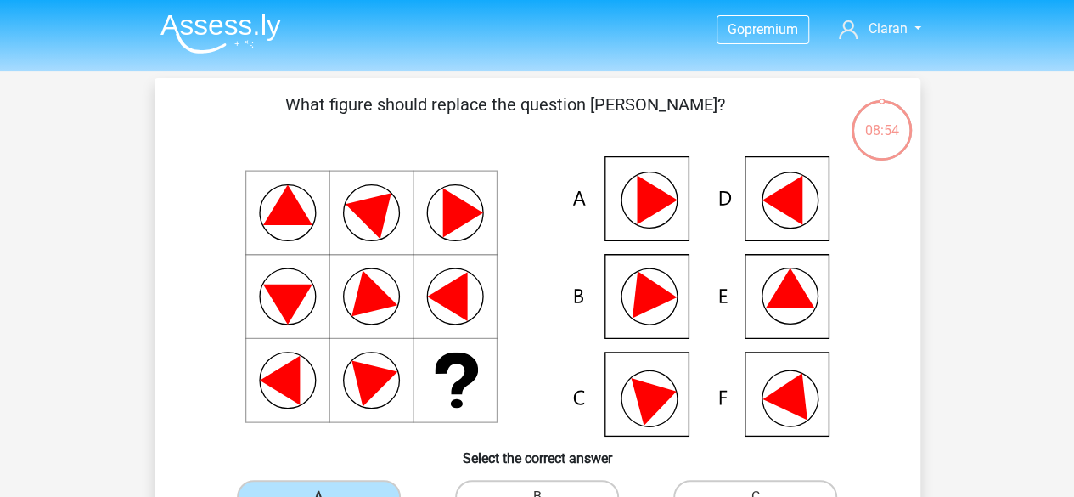
click at [196, 26] on img at bounding box center [220, 34] width 121 height 40
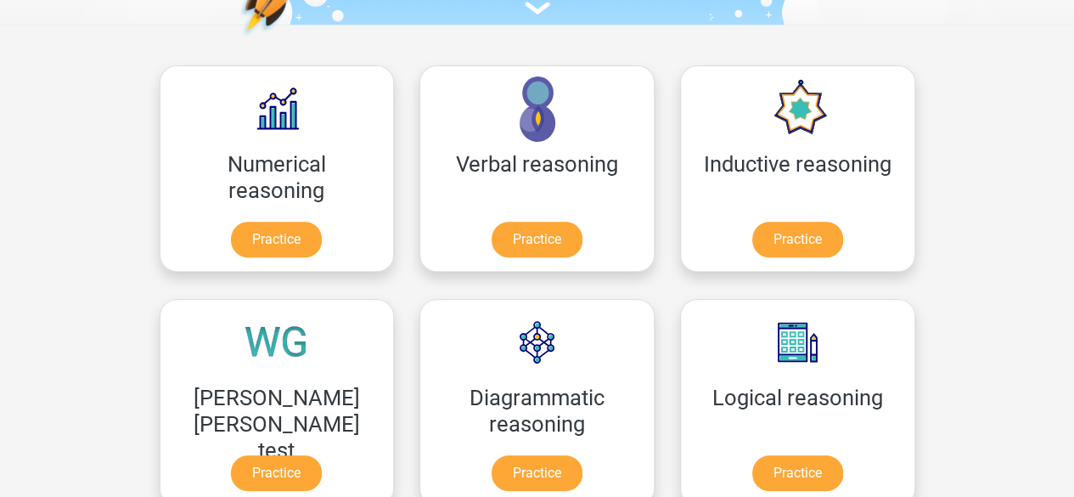
scroll to position [255, 0]
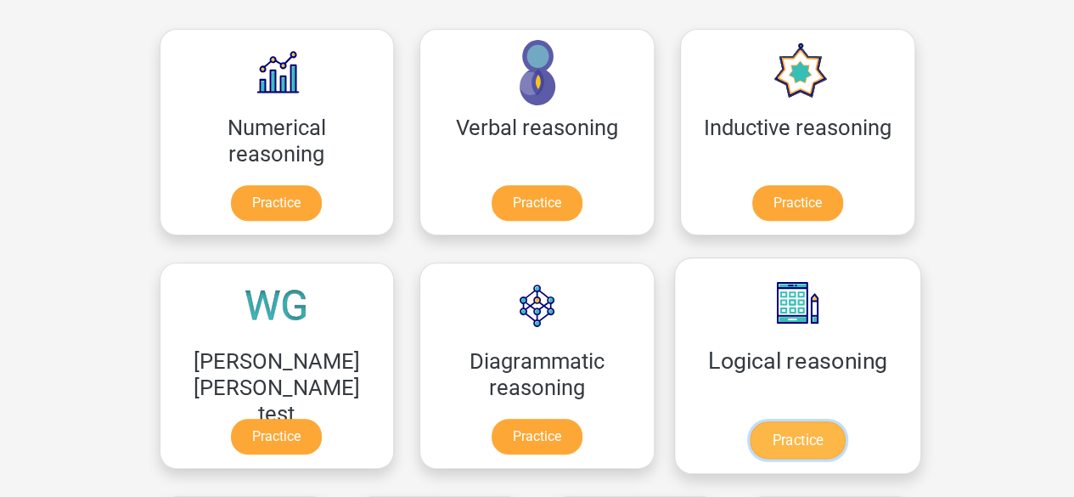
click at [750, 423] on link "Practice" at bounding box center [797, 439] width 95 height 37
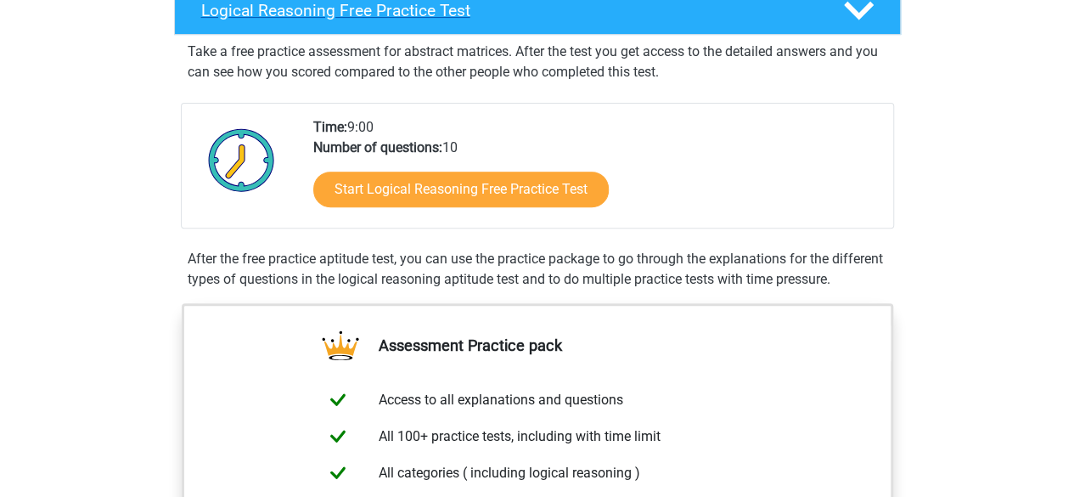
scroll to position [340, 0]
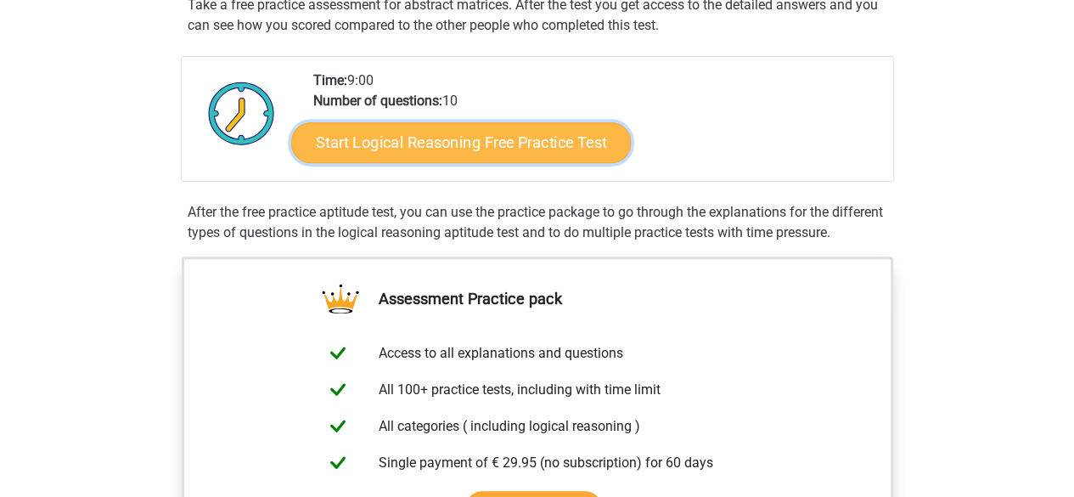
click at [382, 143] on link "Start Logical Reasoning Free Practice Test" at bounding box center [461, 141] width 340 height 41
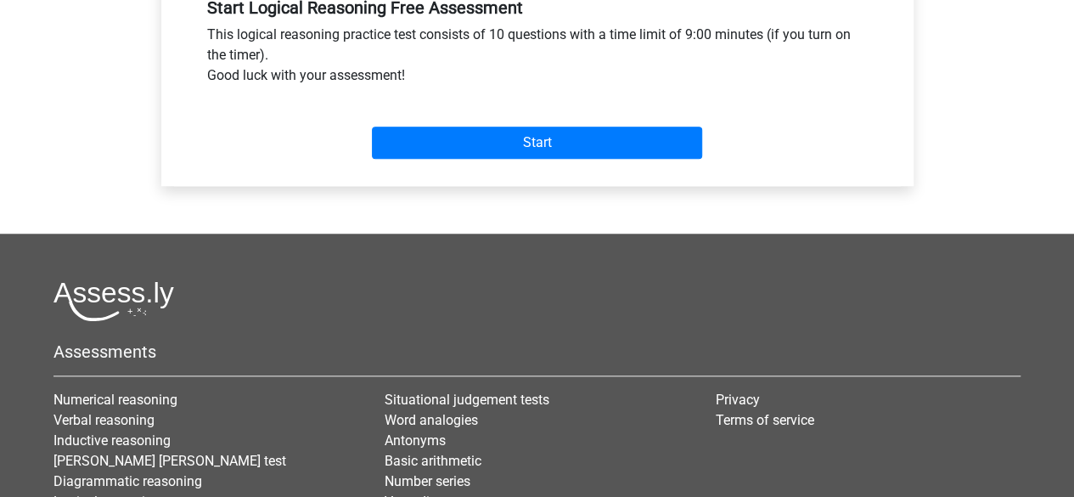
scroll to position [679, 0]
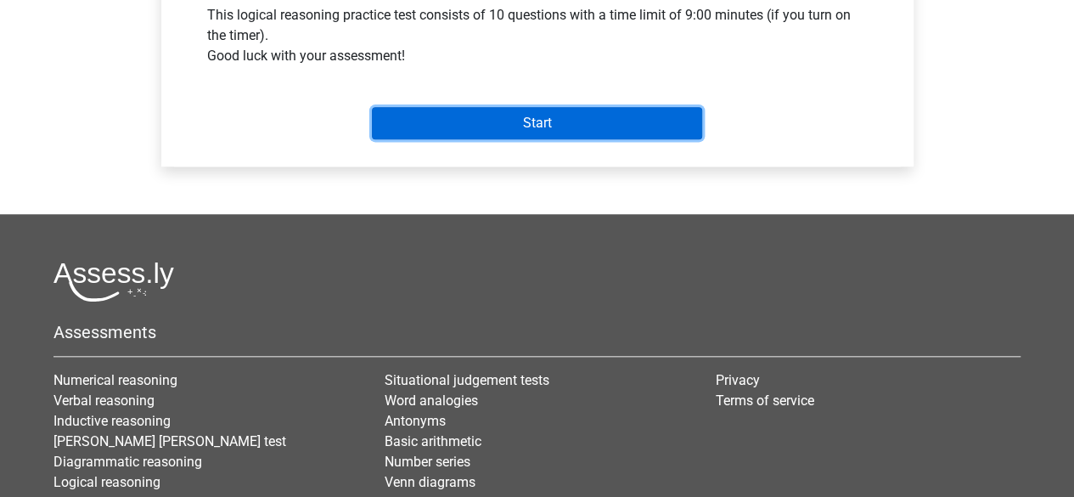
click at [469, 121] on input "Start" at bounding box center [537, 123] width 330 height 32
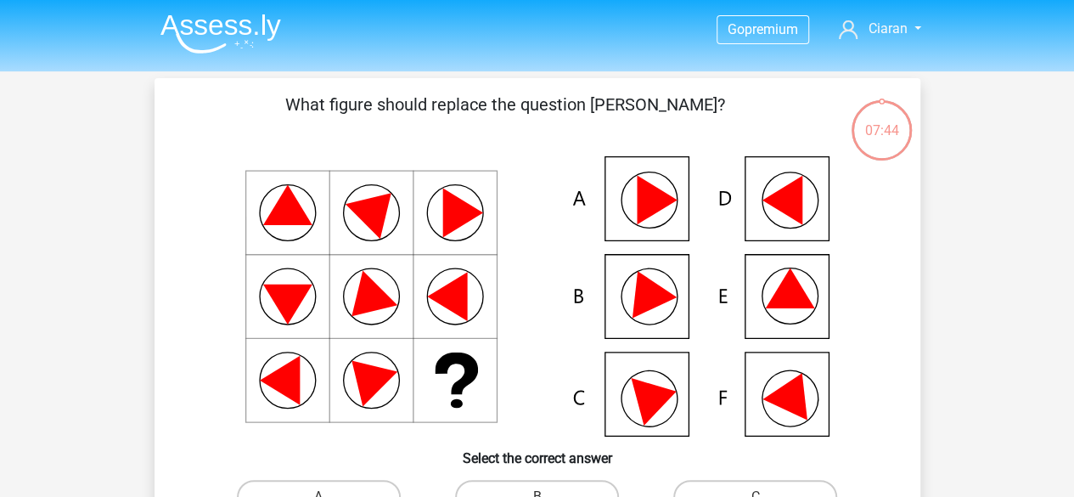
click at [793, 294] on icon at bounding box center [789, 288] width 49 height 40
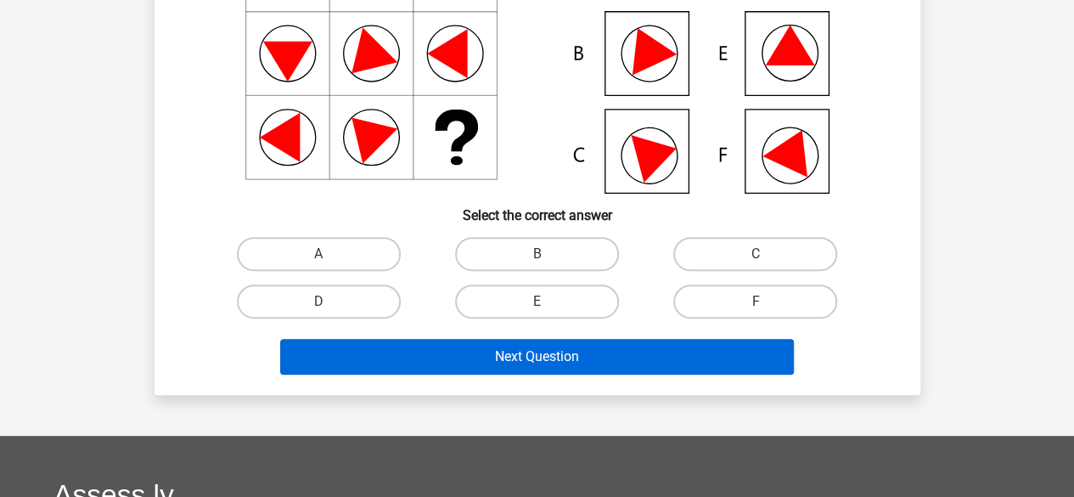
scroll to position [85, 0]
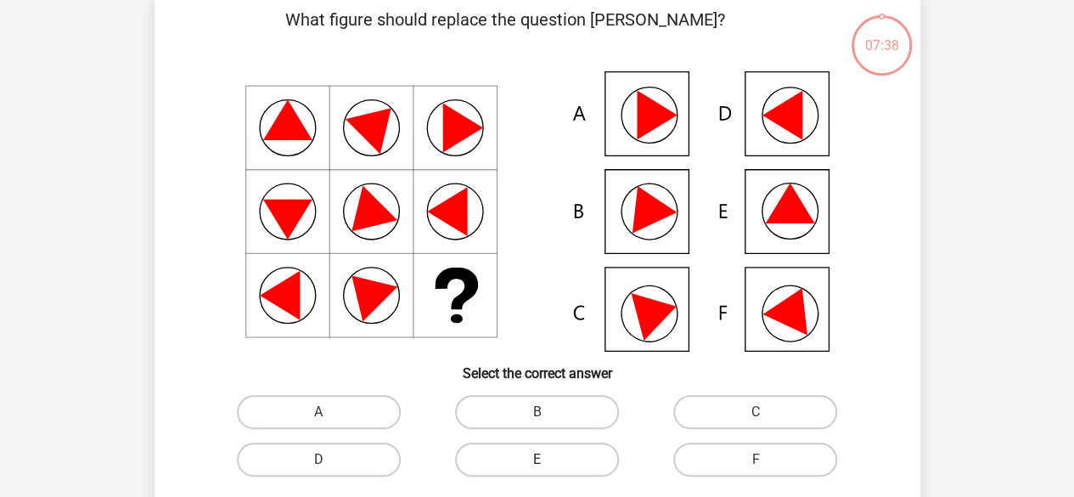
click at [530, 453] on label "E" at bounding box center [537, 459] width 164 height 34
click at [537, 459] on input "E" at bounding box center [542, 464] width 11 height 11
radio input "true"
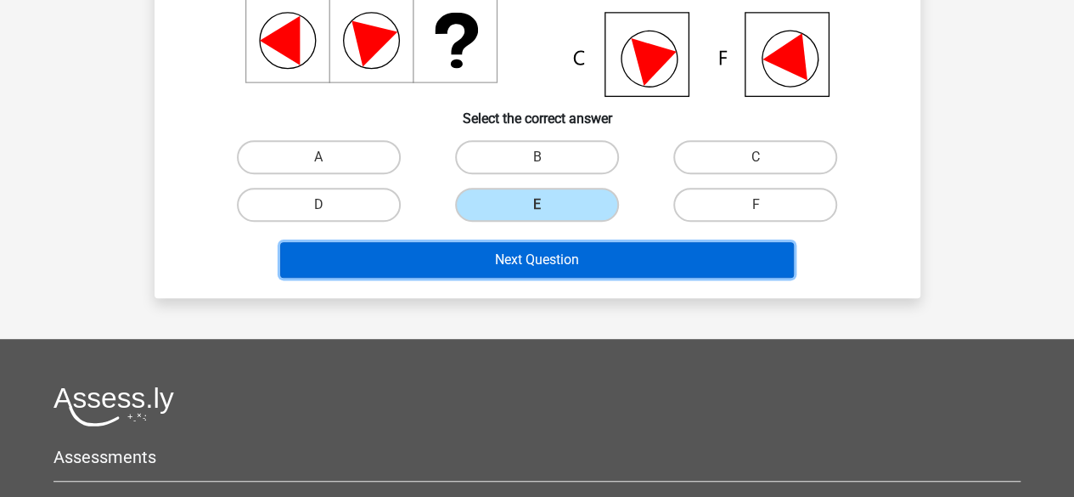
click at [509, 253] on button "Next Question" at bounding box center [537, 260] width 514 height 36
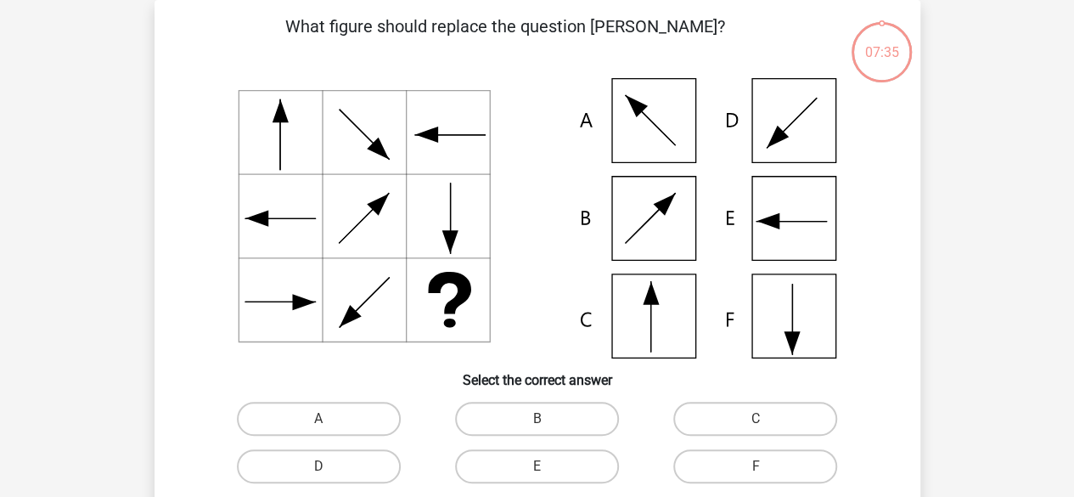
scroll to position [78, 0]
click at [647, 313] on icon at bounding box center [537, 218] width 684 height 280
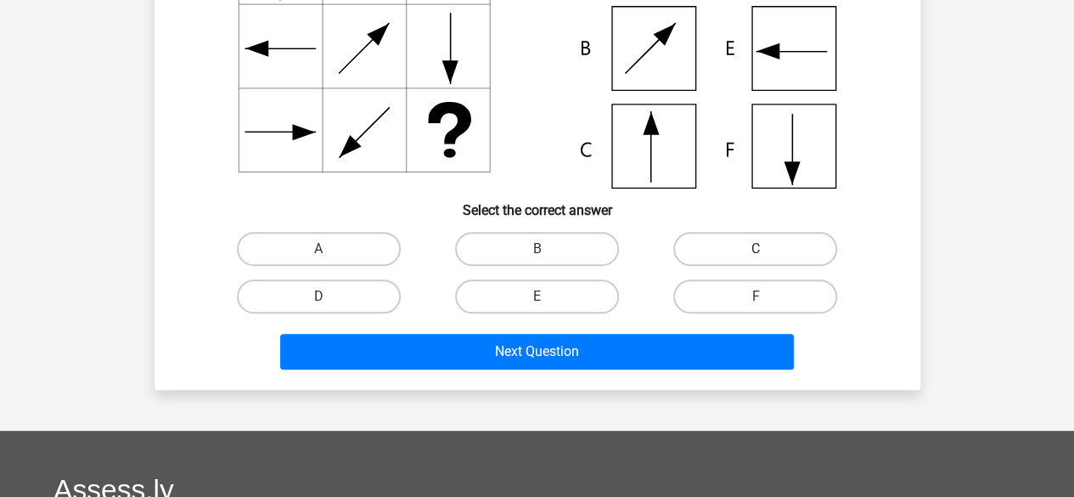
click at [714, 245] on label "C" at bounding box center [755, 249] width 164 height 34
click at [756, 249] on input "C" at bounding box center [761, 254] width 11 height 11
radio input "true"
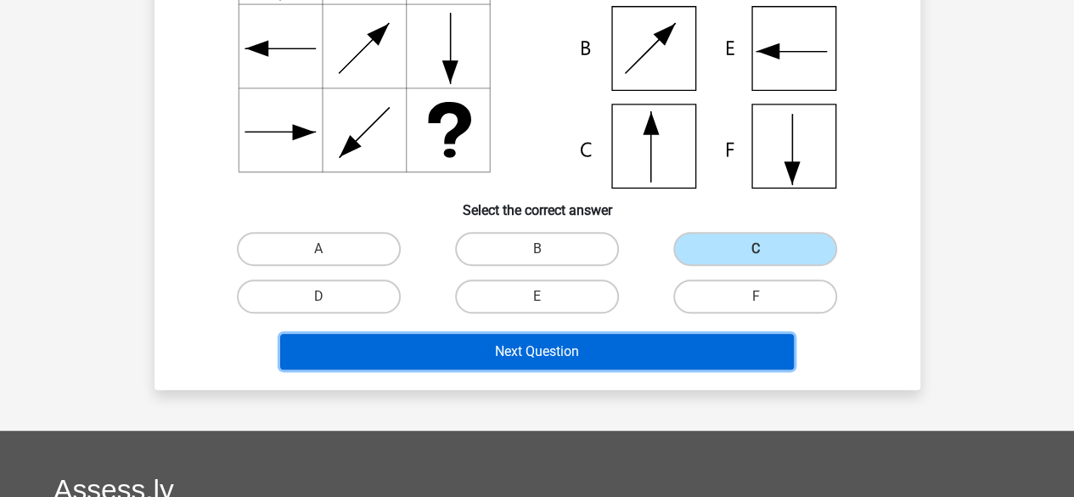
click at [548, 346] on button "Next Question" at bounding box center [537, 352] width 514 height 36
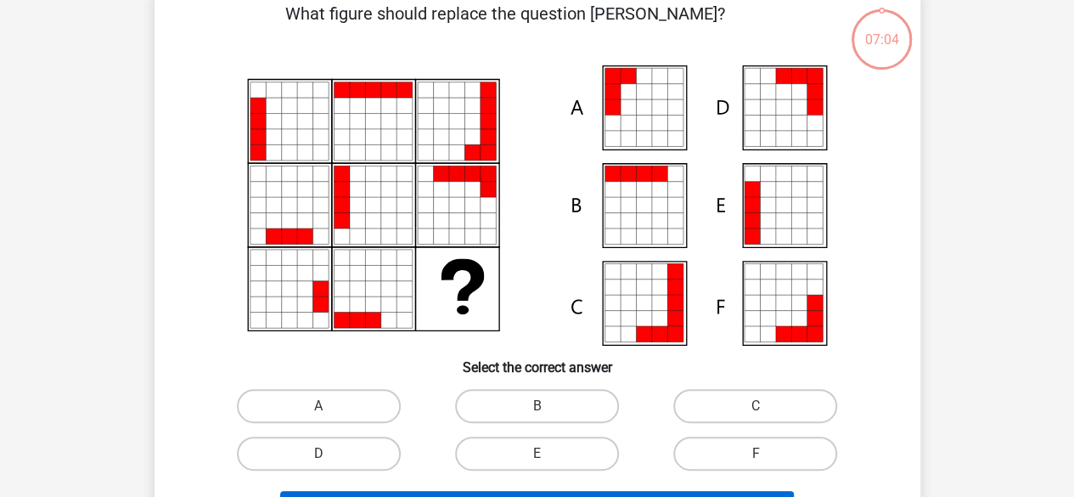
scroll to position [78, 0]
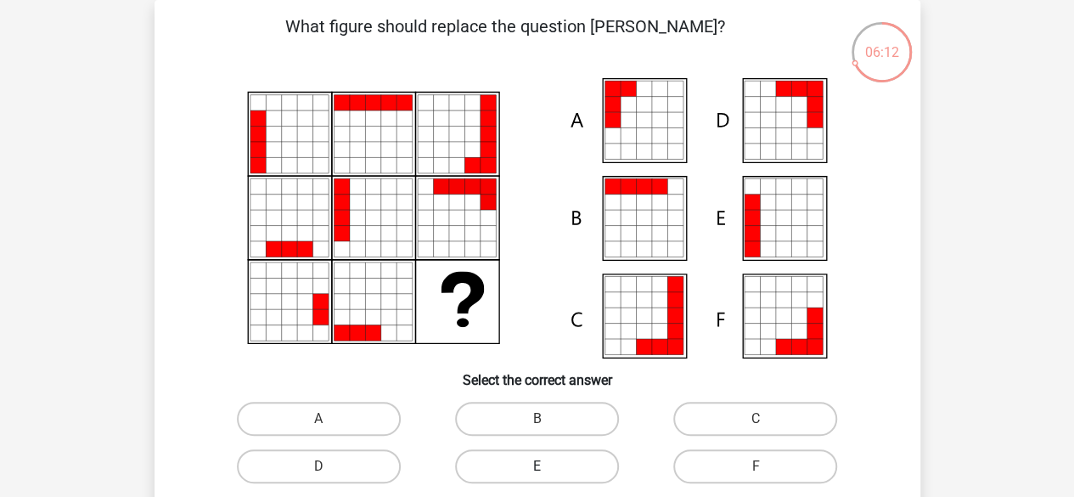
click at [545, 462] on label "E" at bounding box center [537, 466] width 164 height 34
click at [545, 466] on input "E" at bounding box center [542, 471] width 11 height 11
radio input "true"
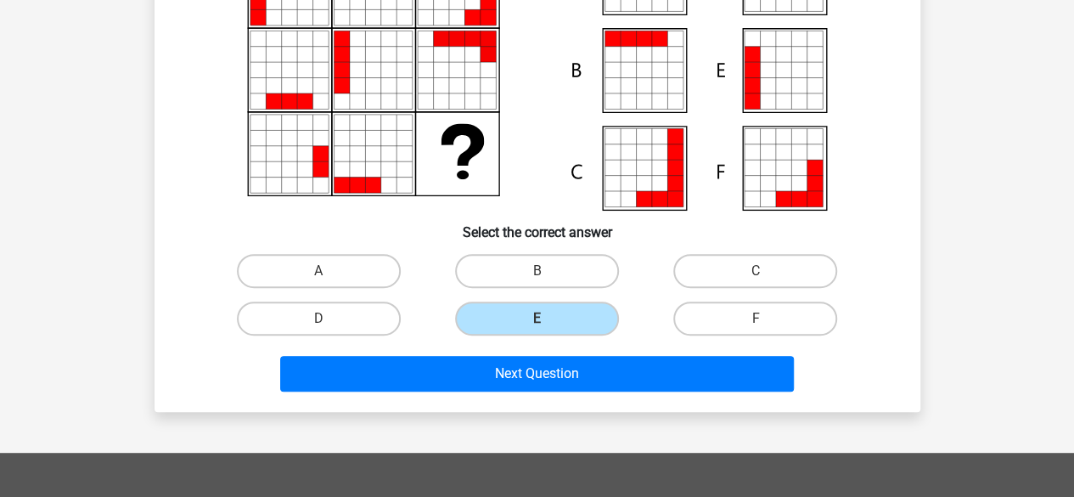
scroll to position [418, 0]
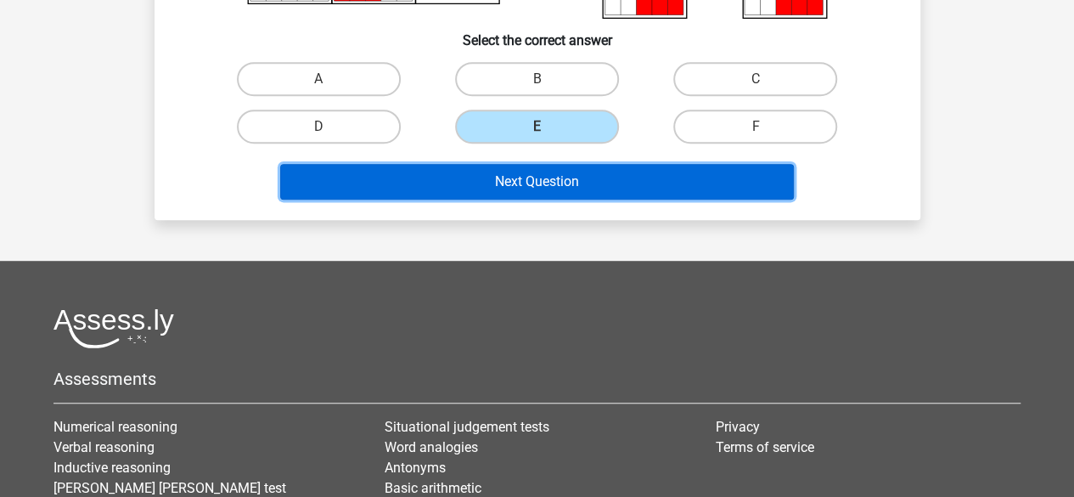
click at [490, 177] on button "Next Question" at bounding box center [537, 182] width 514 height 36
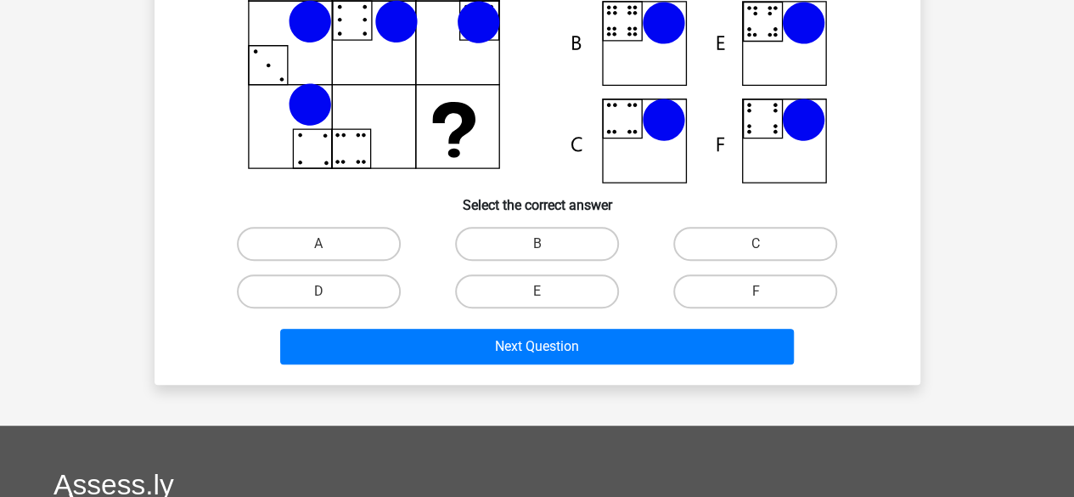
scroll to position [78, 0]
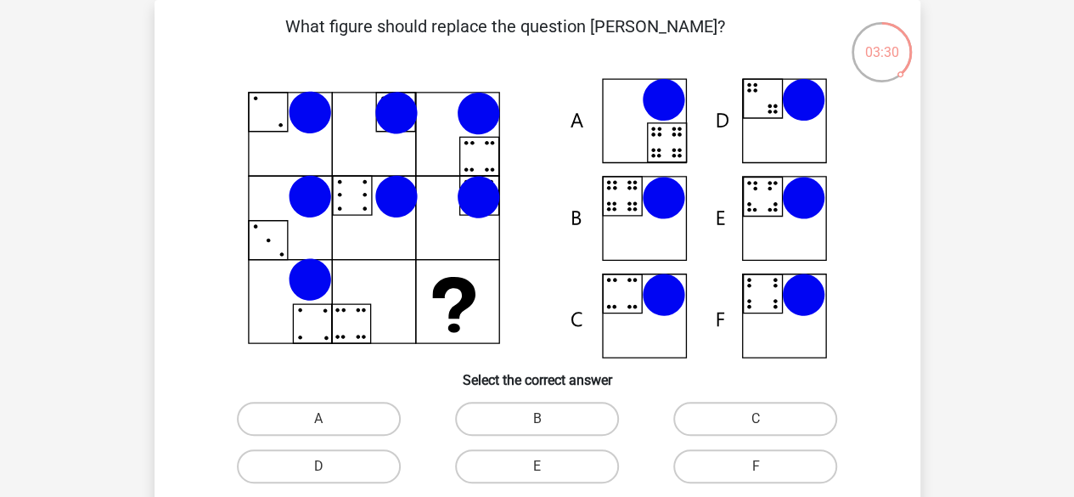
click at [637, 211] on icon at bounding box center [537, 218] width 684 height 280
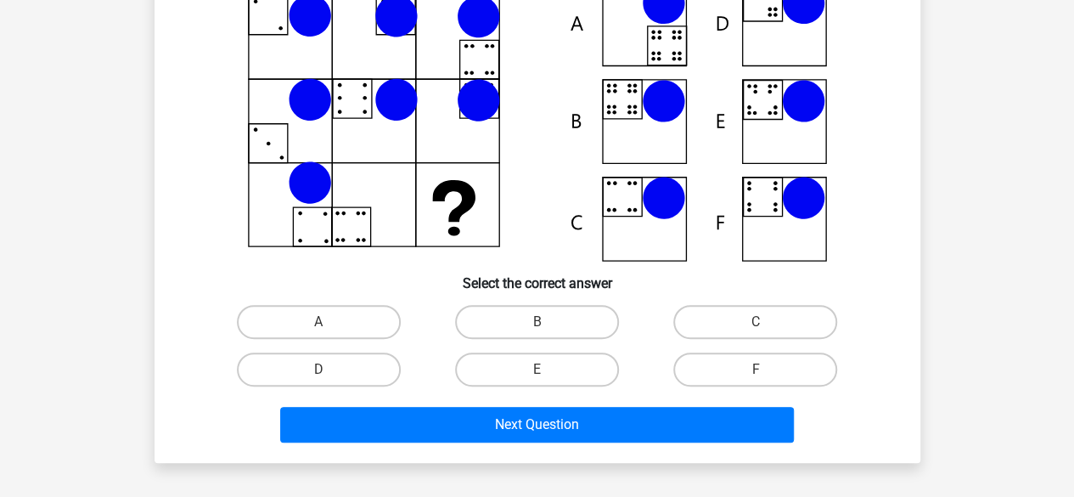
scroll to position [248, 0]
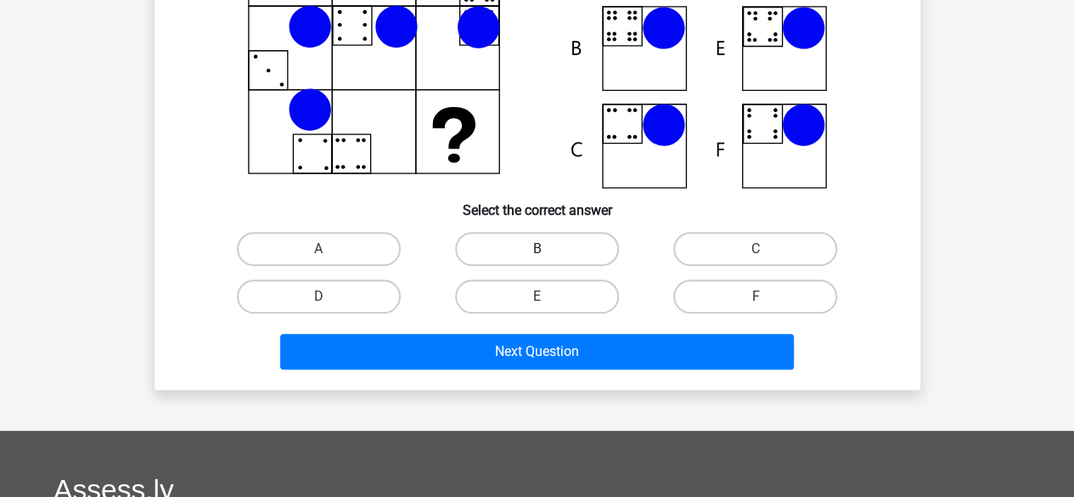
click at [555, 245] on label "B" at bounding box center [537, 249] width 164 height 34
click at [548, 249] on input "B" at bounding box center [542, 254] width 11 height 11
radio input "true"
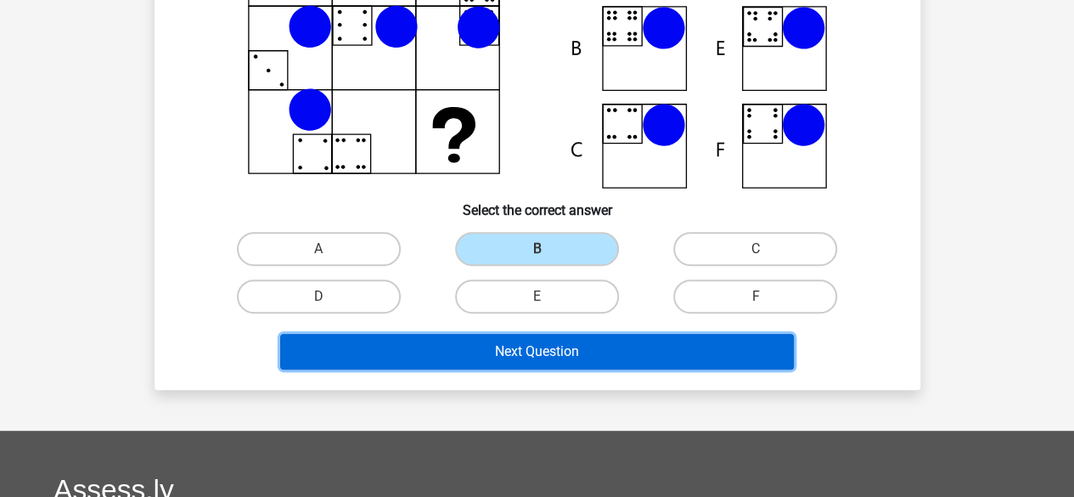
click at [546, 349] on button "Next Question" at bounding box center [537, 352] width 514 height 36
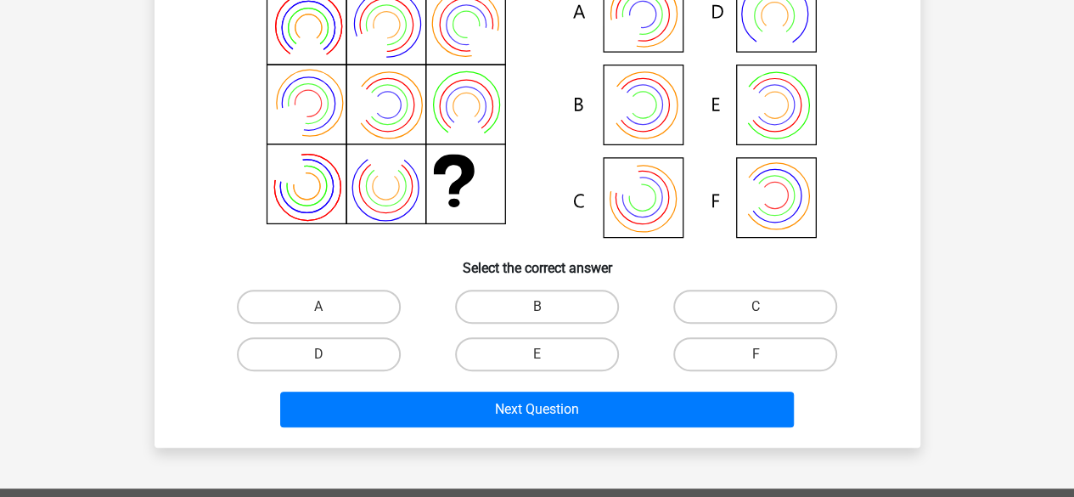
scroll to position [78, 0]
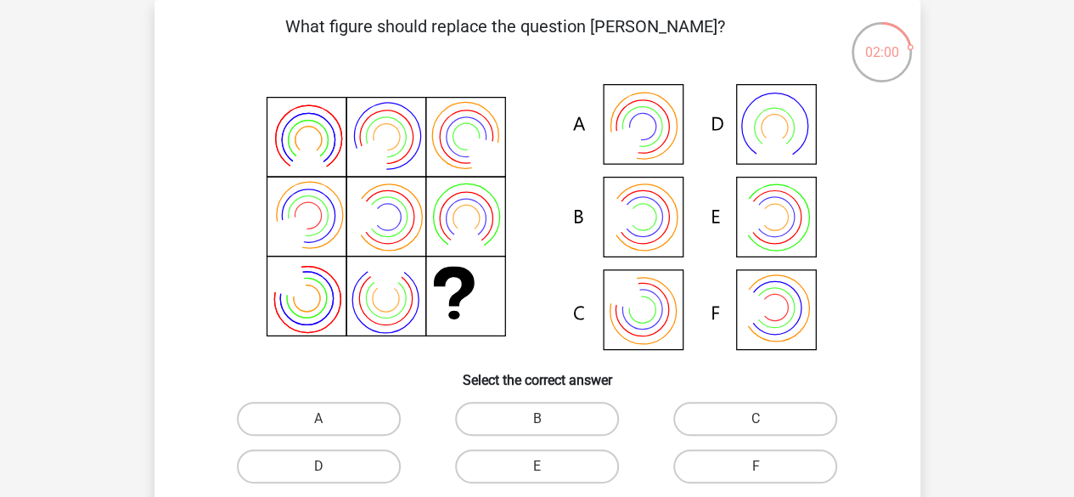
click at [640, 118] on icon at bounding box center [537, 218] width 684 height 280
click at [531, 416] on label "B" at bounding box center [537, 419] width 164 height 34
click at [537, 419] on input "B" at bounding box center [542, 424] width 11 height 11
radio input "true"
click at [338, 419] on label "A" at bounding box center [319, 419] width 164 height 34
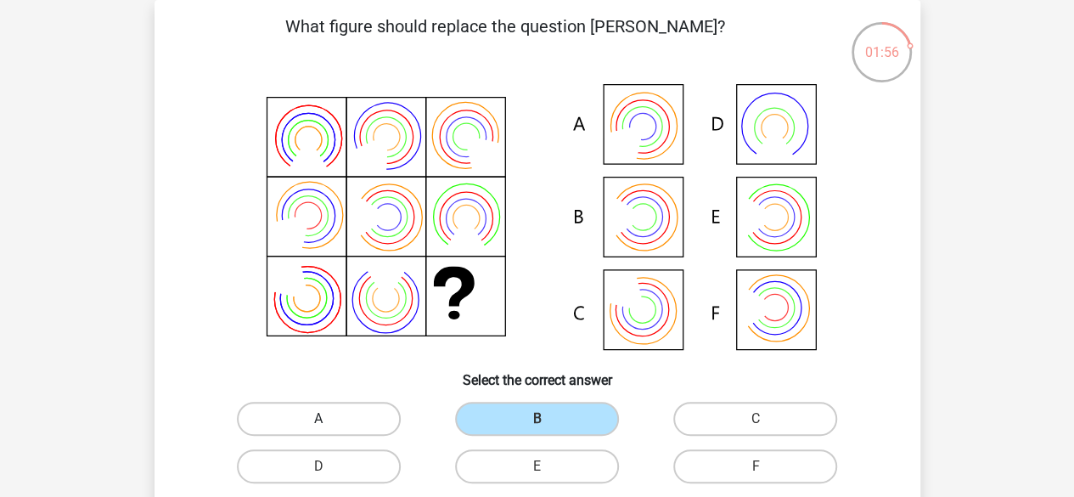
click at [329, 419] on input "A" at bounding box center [323, 424] width 11 height 11
radio input "true"
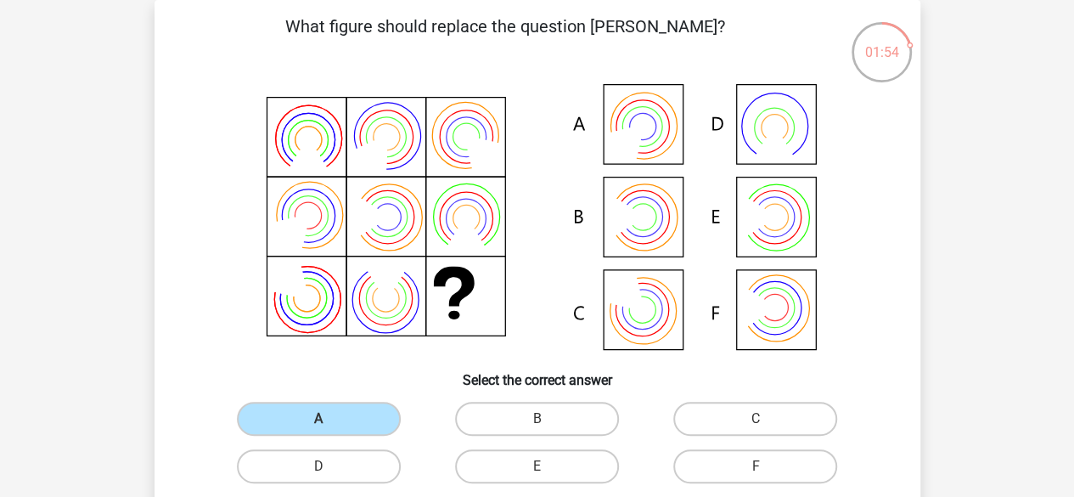
scroll to position [333, 0]
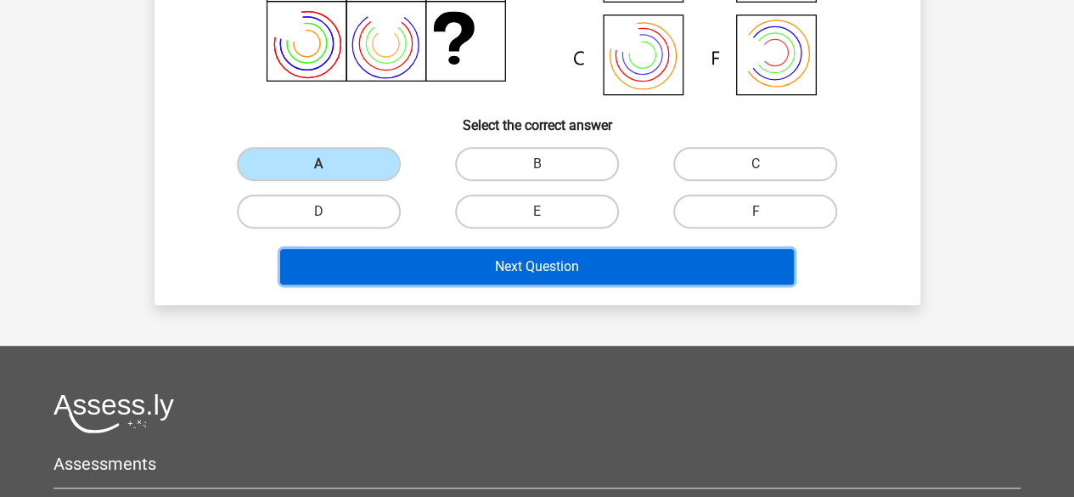
click at [469, 259] on button "Next Question" at bounding box center [537, 267] width 514 height 36
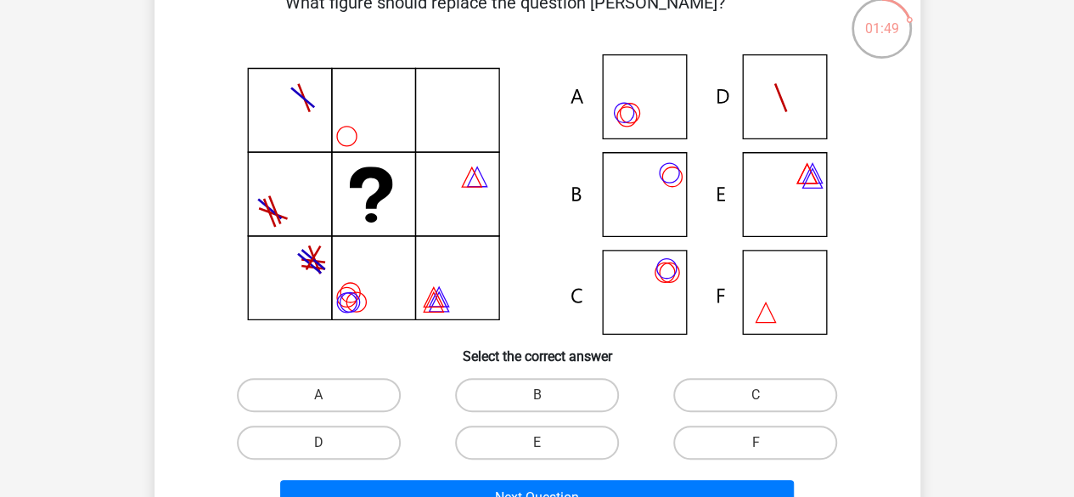
scroll to position [85, 0]
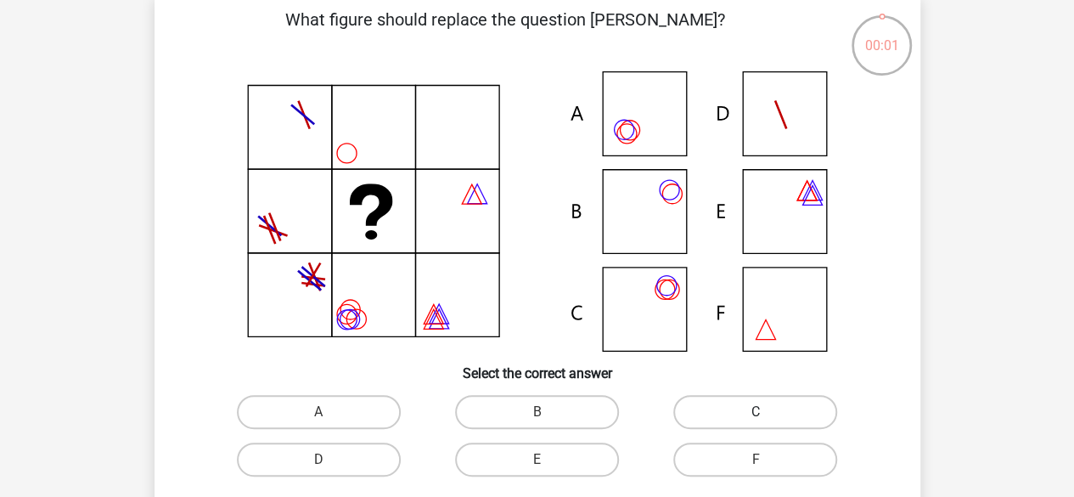
click at [730, 408] on label "C" at bounding box center [755, 412] width 164 height 34
click at [756, 412] on input "C" at bounding box center [761, 417] width 11 height 11
radio input "true"
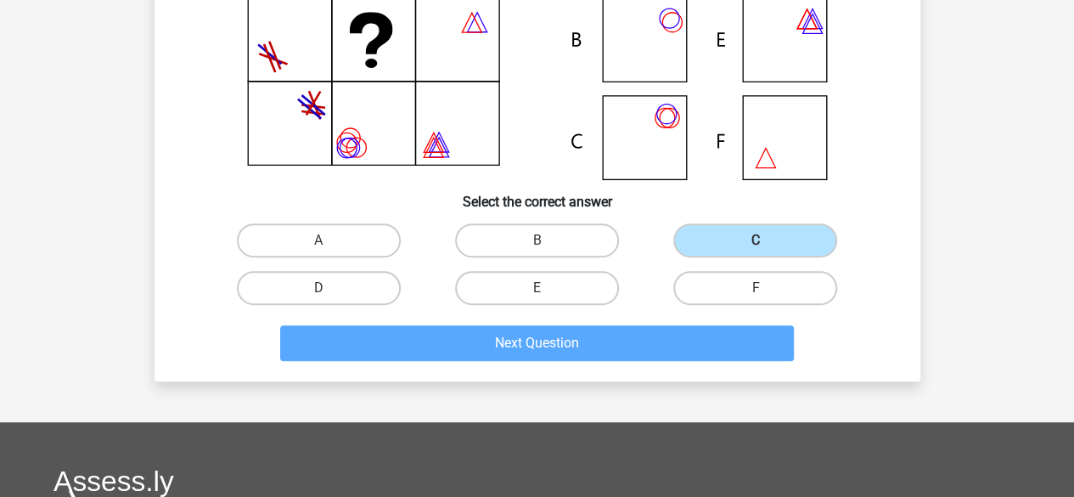
scroll to position [424, 0]
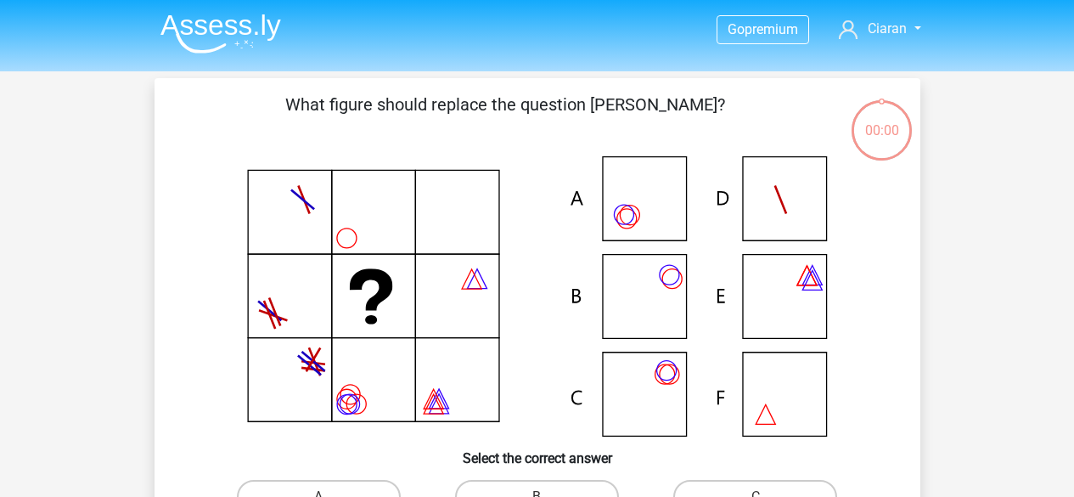
scroll to position [424, 0]
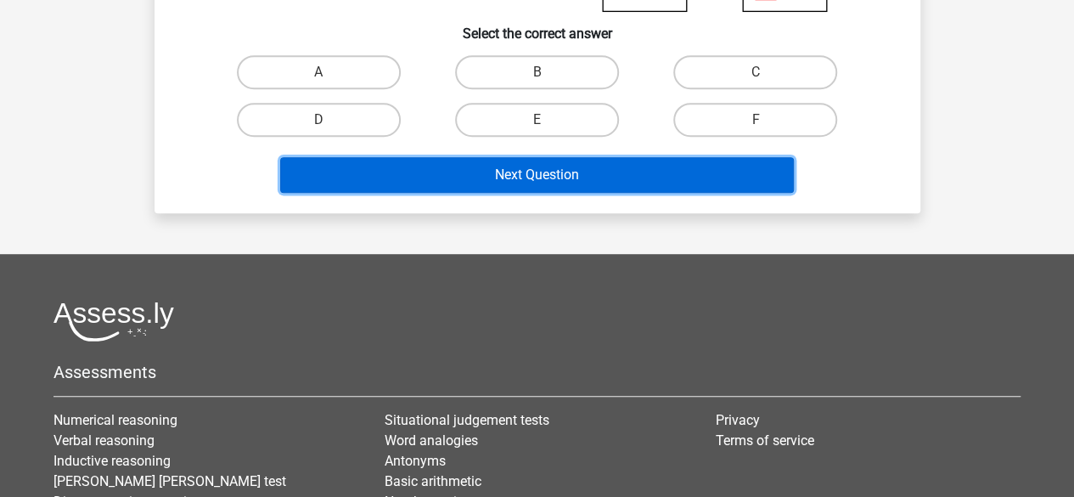
click at [498, 173] on button "Next Question" at bounding box center [537, 175] width 514 height 36
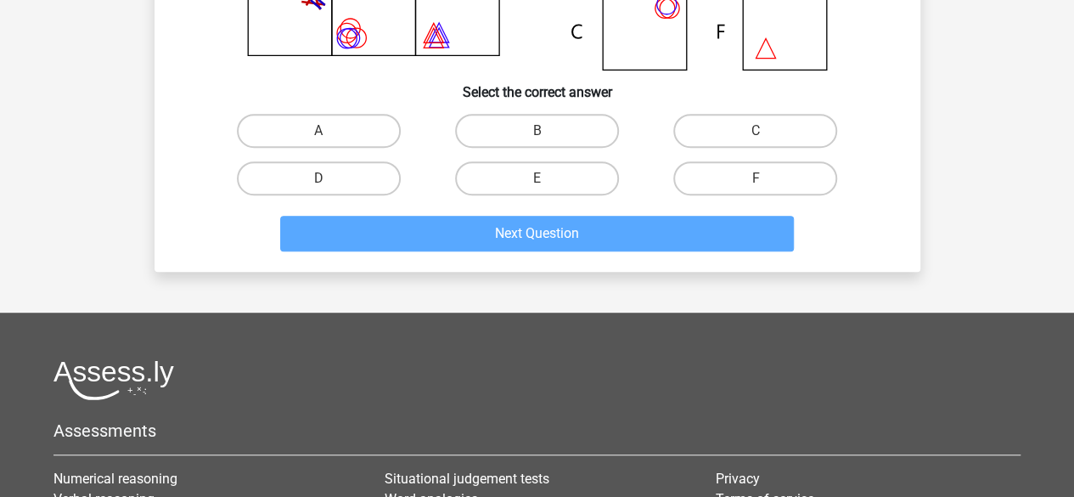
scroll to position [340, 0]
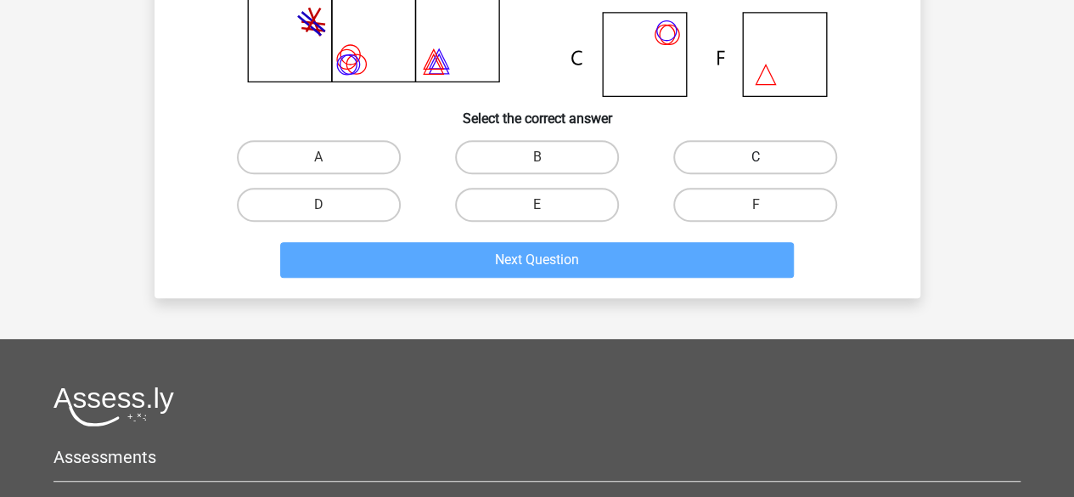
click at [706, 144] on label "C" at bounding box center [755, 157] width 164 height 34
click at [756, 157] on input "C" at bounding box center [761, 162] width 11 height 11
radio input "true"
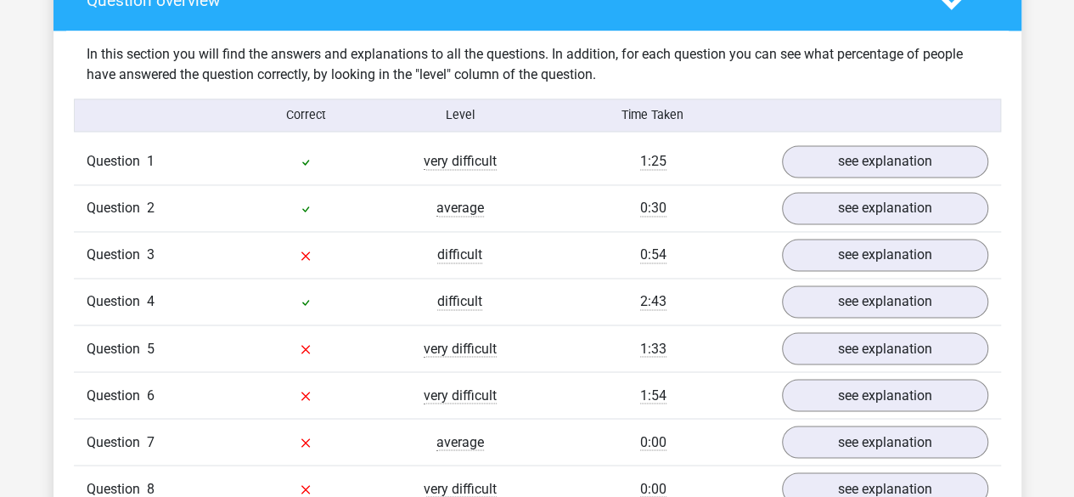
scroll to position [1273, 0]
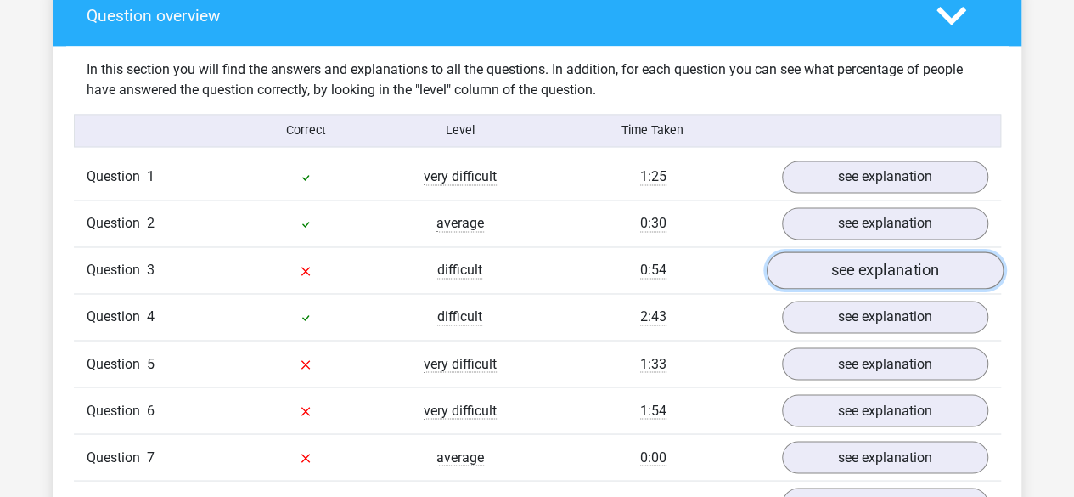
click at [869, 264] on link "see explanation" at bounding box center [884, 270] width 237 height 37
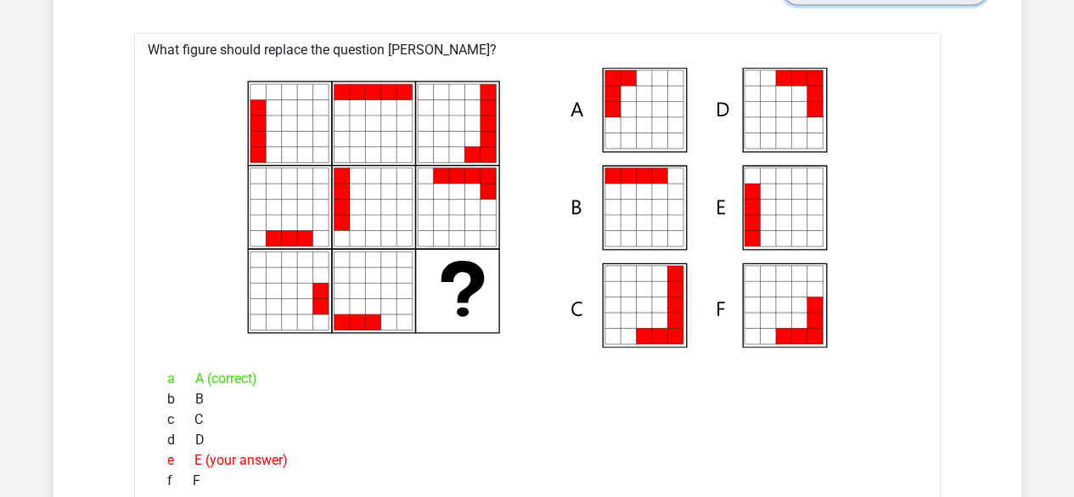
scroll to position [1528, 0]
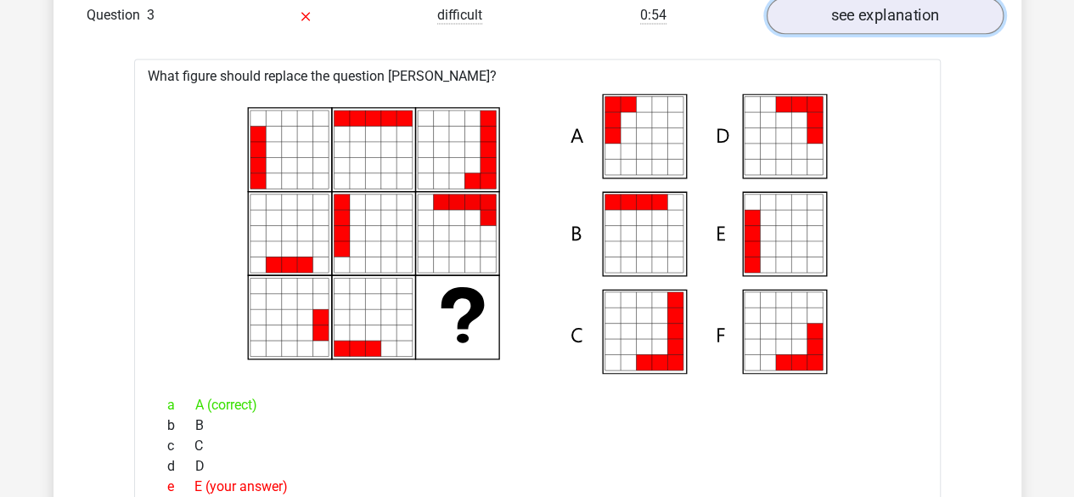
click at [840, 17] on link "see explanation" at bounding box center [884, 15] width 237 height 37
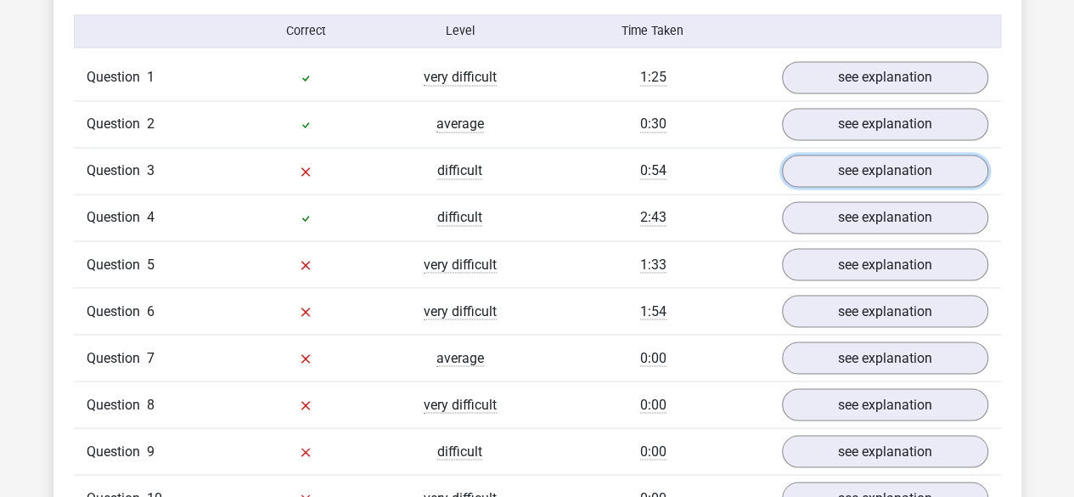
scroll to position [1358, 0]
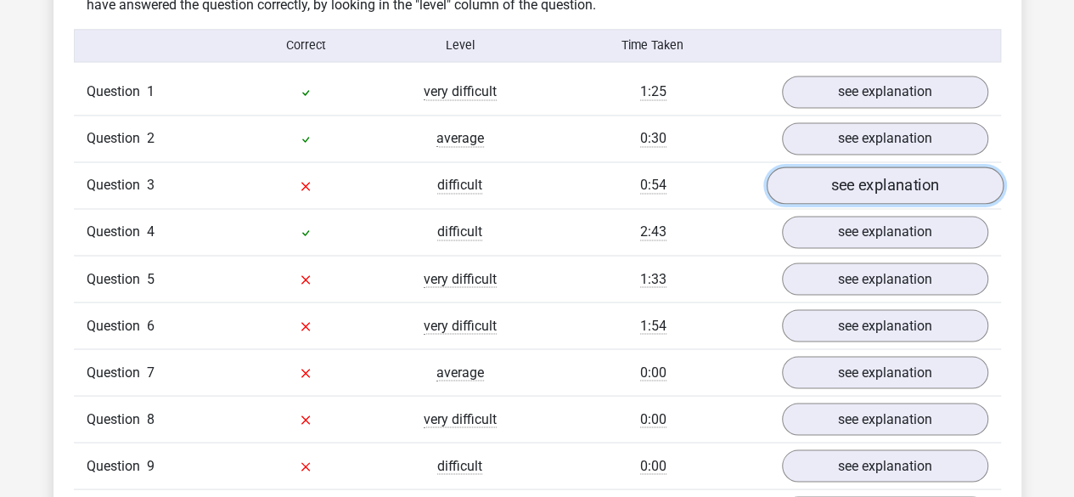
click at [866, 171] on link "see explanation" at bounding box center [884, 185] width 237 height 37
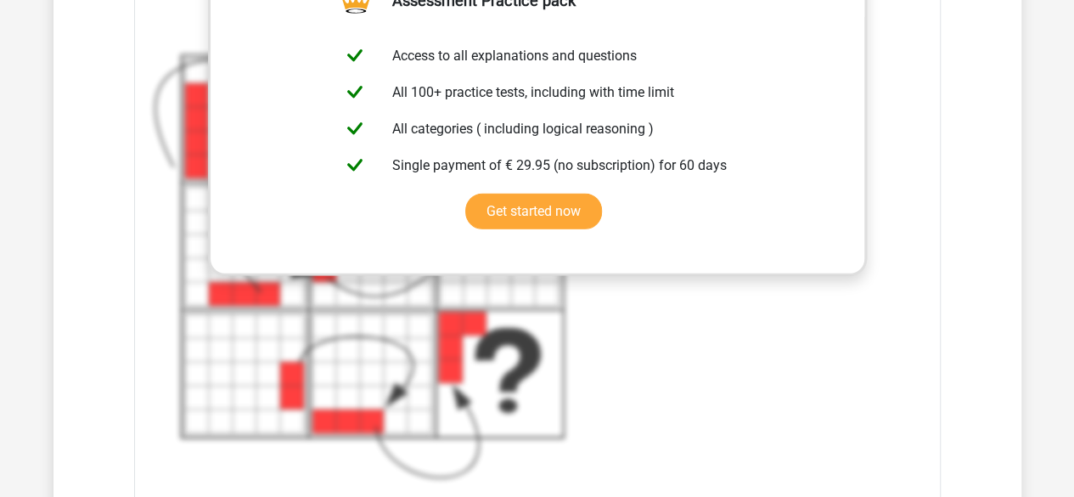
scroll to position [2207, 0]
